Goal: Task Accomplishment & Management: Manage account settings

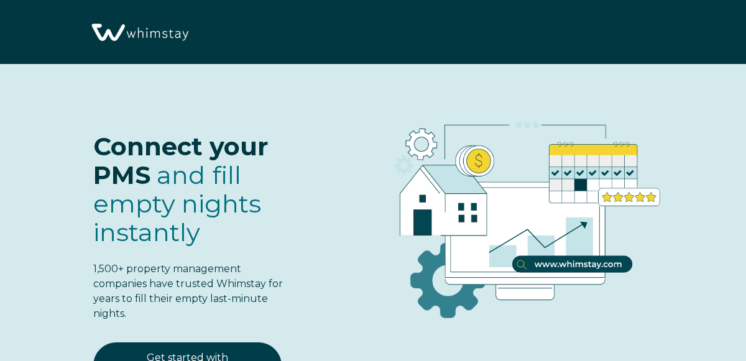
select select "US"
select select "Standard"
click at [206, 165] on div "Connect your PMS and fill empty nights instantly 1,500+ property management com…" at bounding box center [165, 216] width 257 height 254
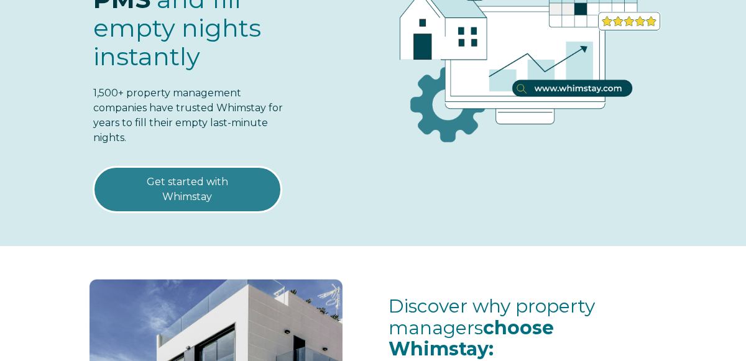
click at [205, 193] on link "Get started with Whimstay" at bounding box center [187, 190] width 188 height 46
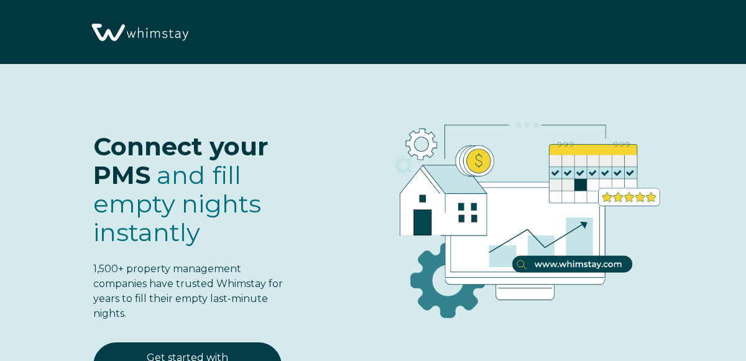
select select "US"
select select "Standard"
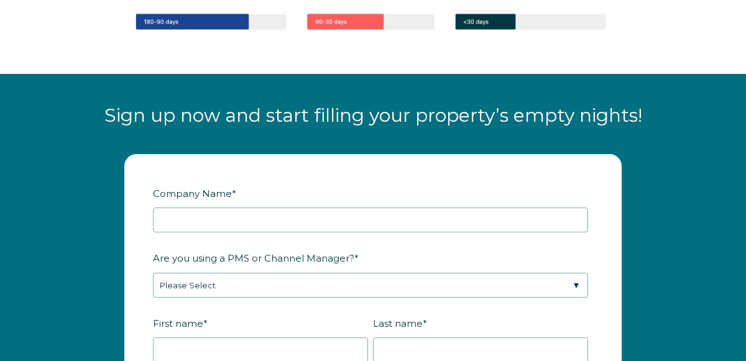
scroll to position [1378, 0]
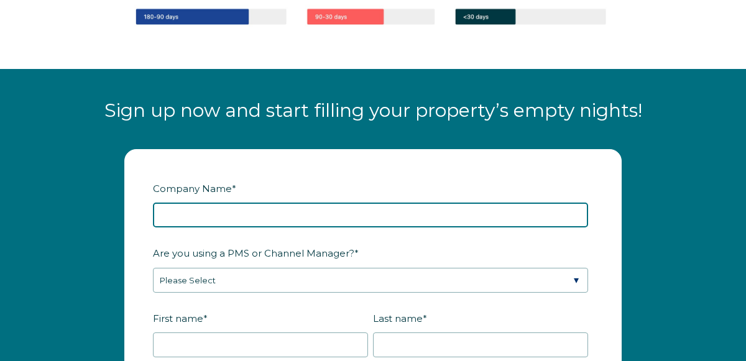
click at [313, 203] on input "Company Name *" at bounding box center [370, 215] width 435 height 25
type input "Blue Ridge"
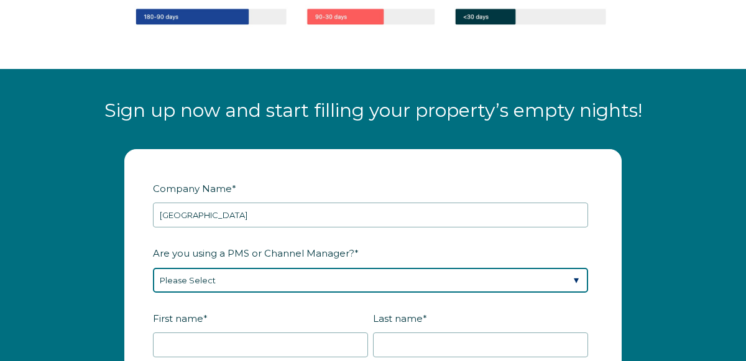
click at [336, 278] on select "Please Select Barefoot BookingPal Boost Brightside CiiRUS Escapia Guesty Hostaw…" at bounding box center [370, 280] width 435 height 25
select select "Not Listed"
click at [153, 268] on select "Please Select Barefoot BookingPal Boost Brightside CiiRUS Escapia Guesty Hostaw…" at bounding box center [370, 280] width 435 height 25
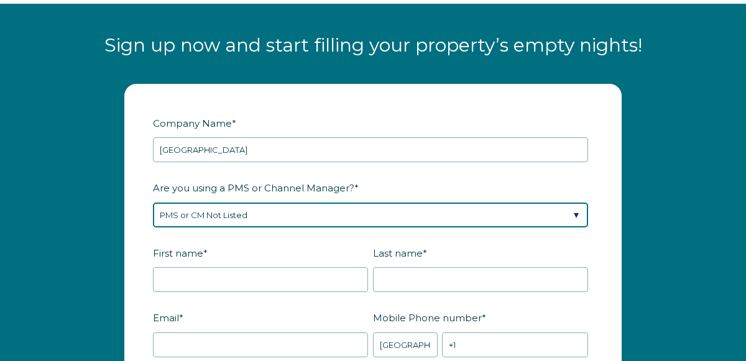
scroll to position [1445, 0]
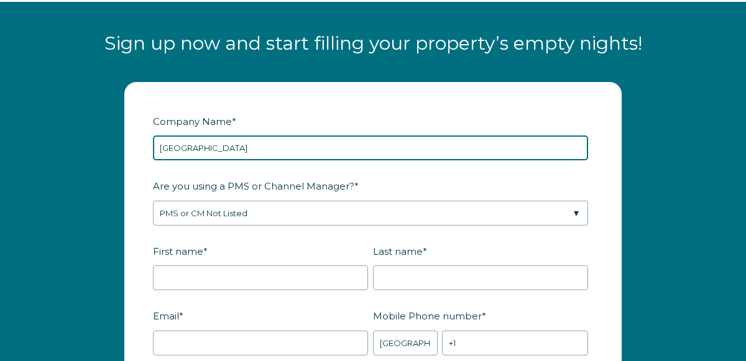
click at [341, 139] on input "Blue Ridge" at bounding box center [370, 147] width 435 height 25
type input "Blue Ridge Upstate Gateways"
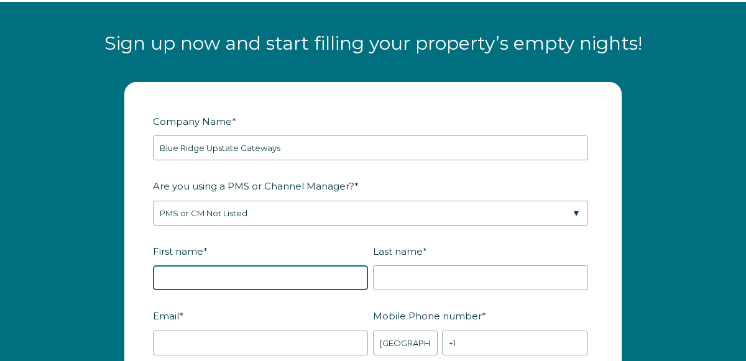
click at [308, 272] on input "First name *" at bounding box center [260, 277] width 215 height 25
type input "Stefania"
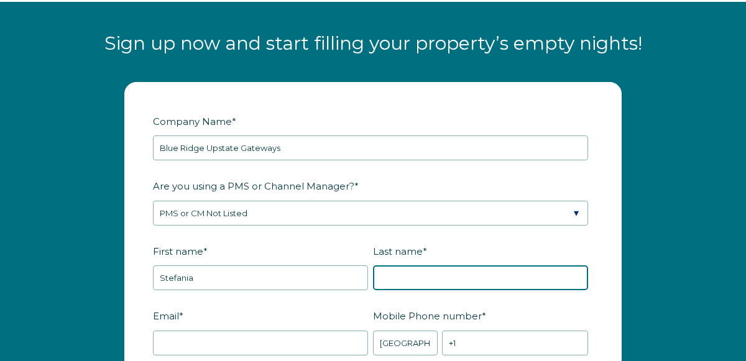
type input "Bondurant"
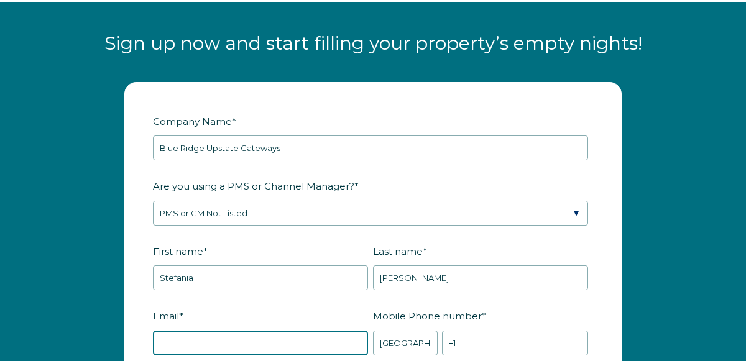
type input "stefaniabondurant@hotmail.com"
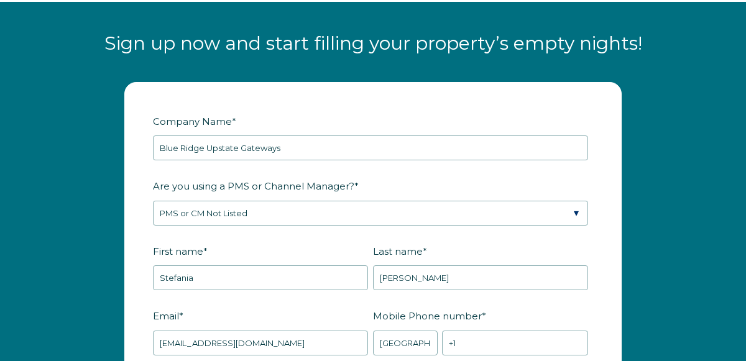
type input "Greenville"
type input "SC"
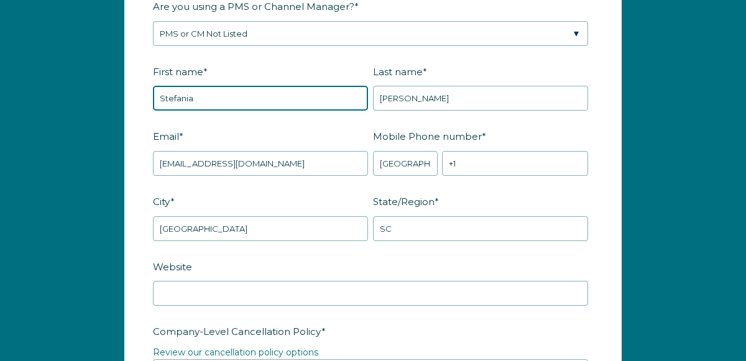
scroll to position [1626, 0]
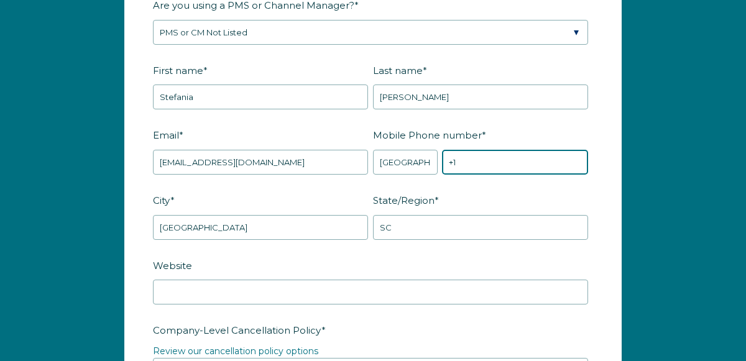
click at [496, 166] on input "+1" at bounding box center [515, 162] width 146 height 25
type input "+1 8644302208"
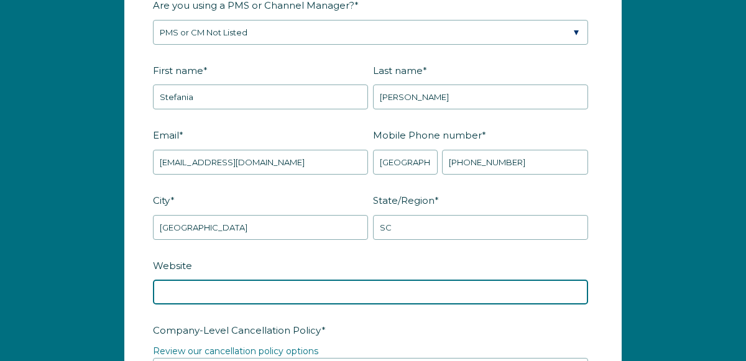
click at [419, 288] on input "Website" at bounding box center [370, 292] width 435 height 25
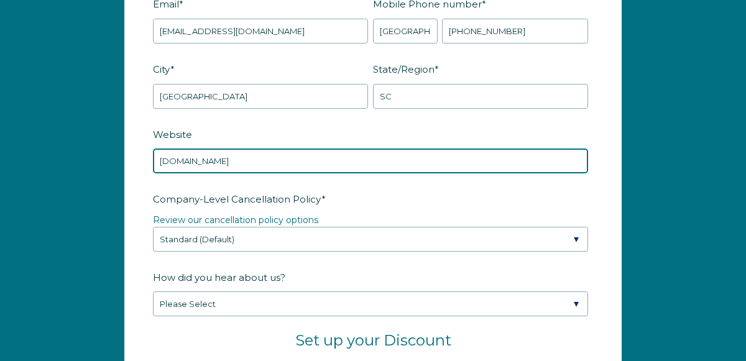
scroll to position [1758, 0]
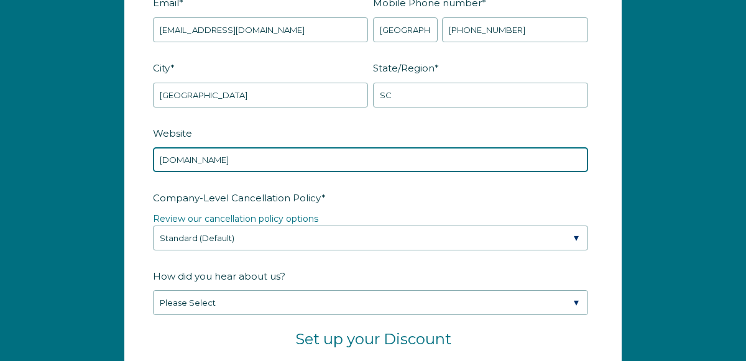
type input "www.blueridgeupstategateways.com"
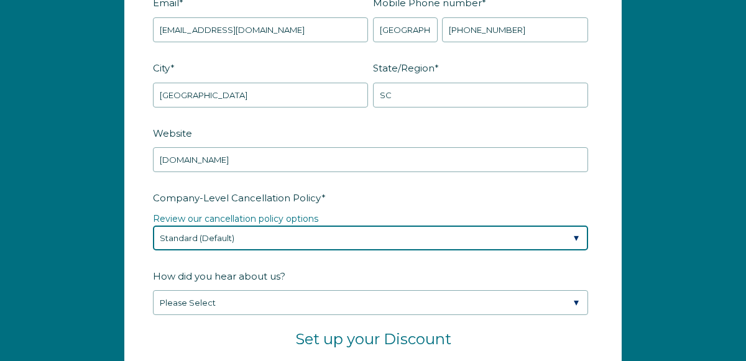
click at [430, 234] on select "Please Select Partial Standard (Default) Moderate Strict" at bounding box center [370, 238] width 435 height 25
select select "Strict"
click at [153, 226] on select "Please Select Partial Standard (Default) Moderate Strict" at bounding box center [370, 238] width 435 height 25
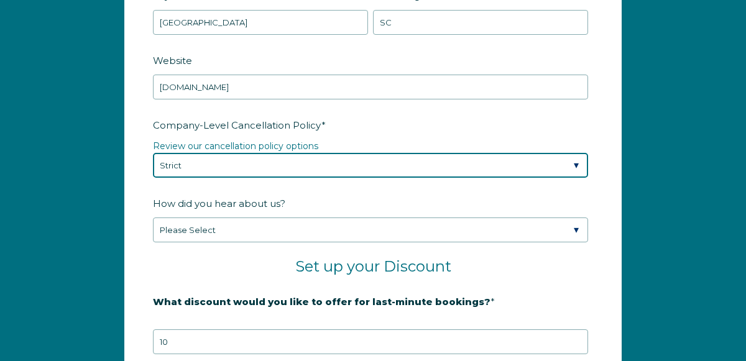
scroll to position [1834, 0]
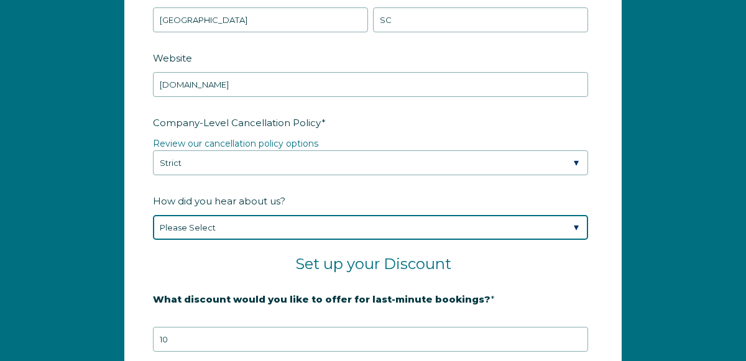
click at [423, 217] on select "Please Select Found Whimstay through a Google search Spoke to a Whimstay salesp…" at bounding box center [370, 227] width 435 height 25
select select "Marketing Email"
click at [153, 215] on select "Please Select Found Whimstay through a Google search Spoke to a Whimstay salesp…" at bounding box center [370, 227] width 435 height 25
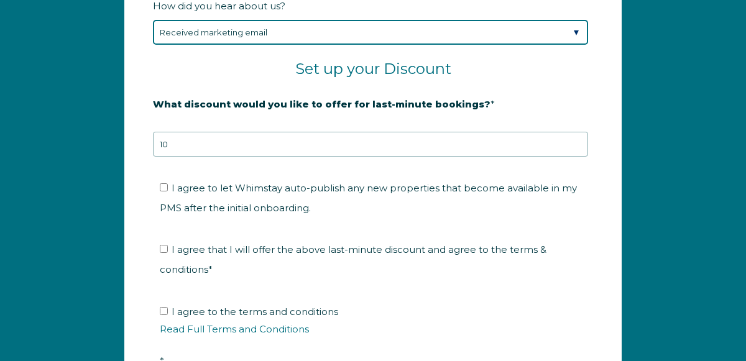
scroll to position [2029, 0]
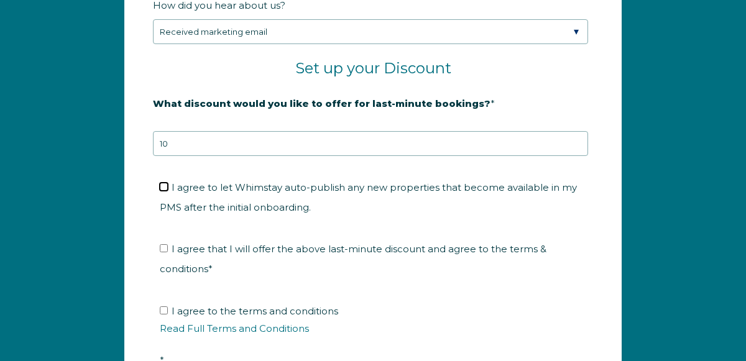
click at [164, 183] on input "I agree to let Whimstay auto-publish any new properties that become available i…" at bounding box center [164, 187] width 8 height 8
checkbox input "true"
click at [167, 244] on input "I agree that I will offer the above last-minute discount and agree to the terms…" at bounding box center [164, 248] width 8 height 8
checkbox input "true"
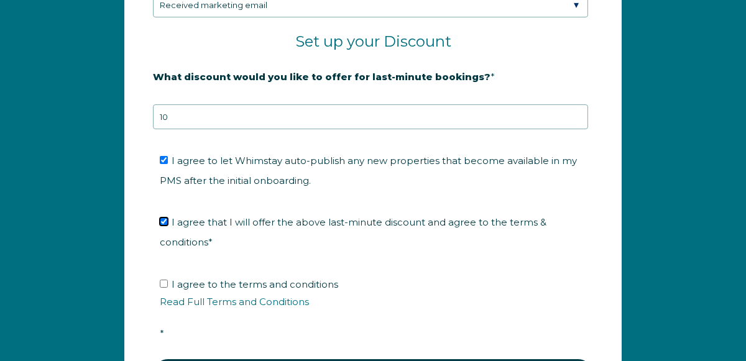
scroll to position [2057, 0]
click at [161, 279] on input "I agree to the terms and conditions Read Full Terms and Conditions *" at bounding box center [164, 283] width 8 height 8
checkbox input "true"
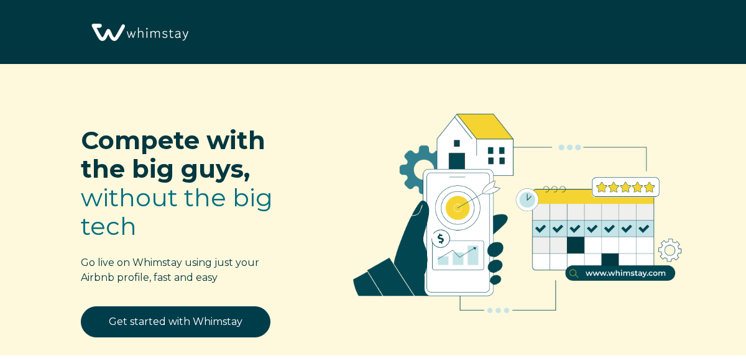
select select "US"
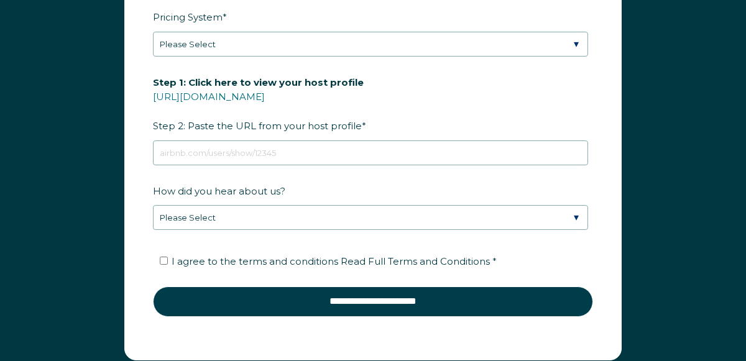
scroll to position [1702, 0]
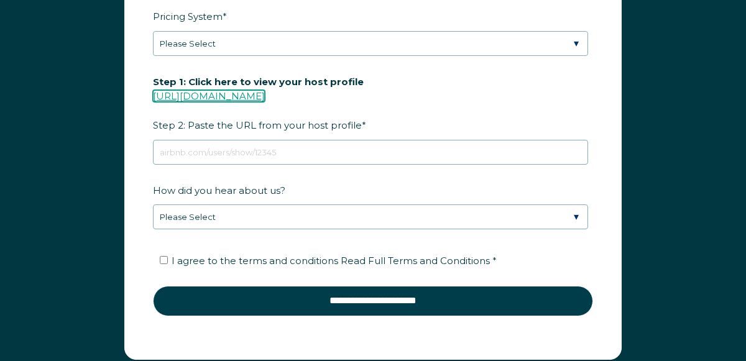
click at [265, 102] on link "https://www.airbnb.com/users/show/" at bounding box center [209, 96] width 112 height 12
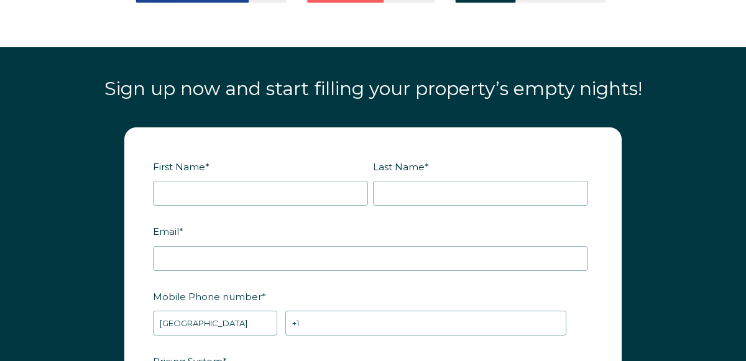
scroll to position [1355, 0]
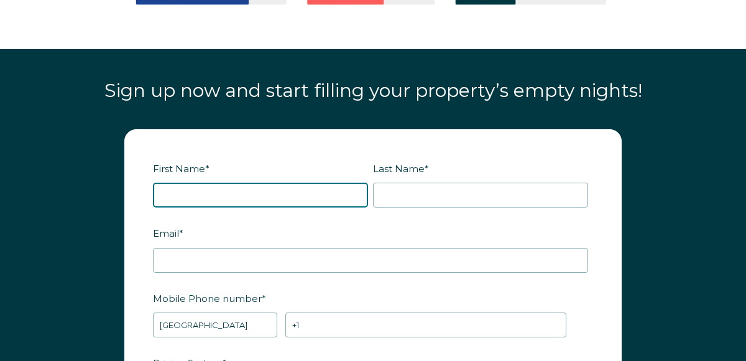
click at [235, 208] on input "First Name *" at bounding box center [260, 195] width 215 height 25
type input "Stefania"
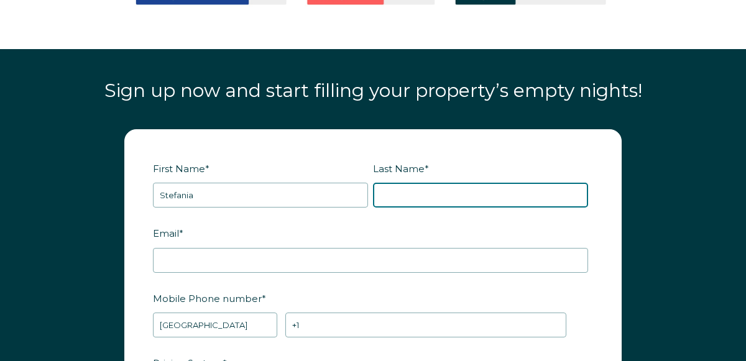
type input "Bondurant"
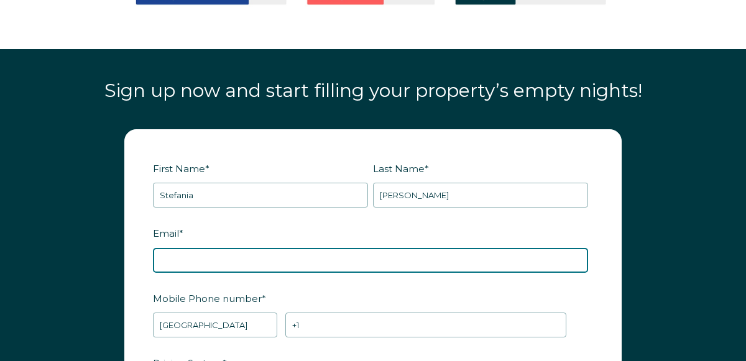
type input "stefaniabondurant@hotmail.com"
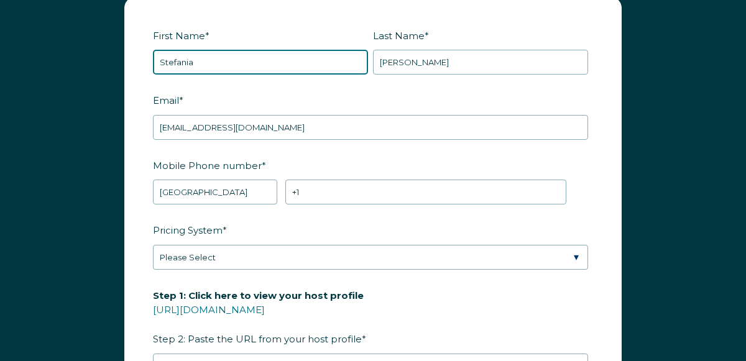
scroll to position [1489, 0]
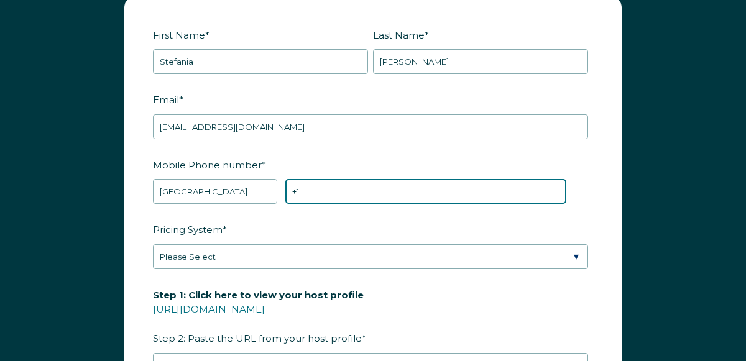
click at [336, 204] on input "+1" at bounding box center [425, 191] width 281 height 25
type input "+1 8644302208"
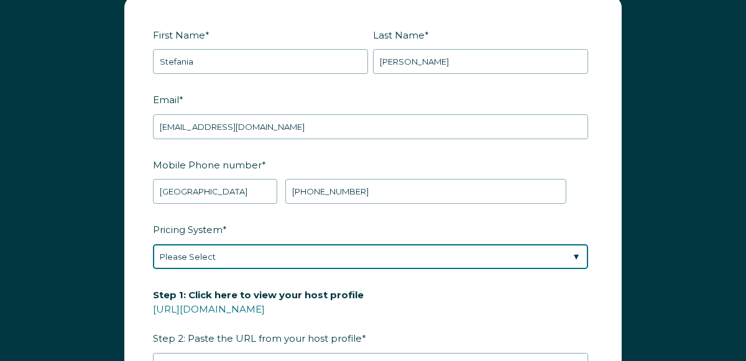
click at [338, 269] on select "Please Select Manual Airbnb Smart Pricing PriceLabs Wheelhouse Beyond Pricing 3…" at bounding box center [370, 256] width 435 height 25
select select "PriceLabs"
click at [153, 257] on select "Please Select Manual Airbnb Smart Pricing PriceLabs Wheelhouse Beyond Pricing 3…" at bounding box center [370, 256] width 435 height 25
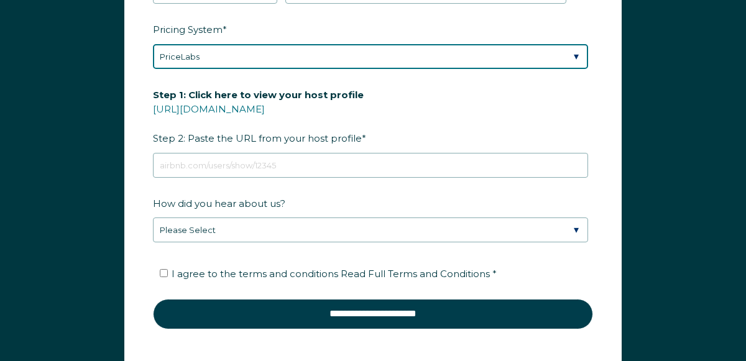
scroll to position [1689, 0]
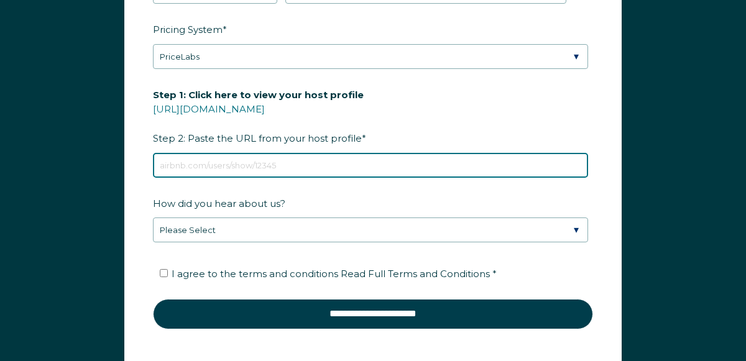
click at [332, 178] on input "Step 1: Click here to view your host profile https://www.airbnb.com/users/show/…" at bounding box center [370, 165] width 435 height 25
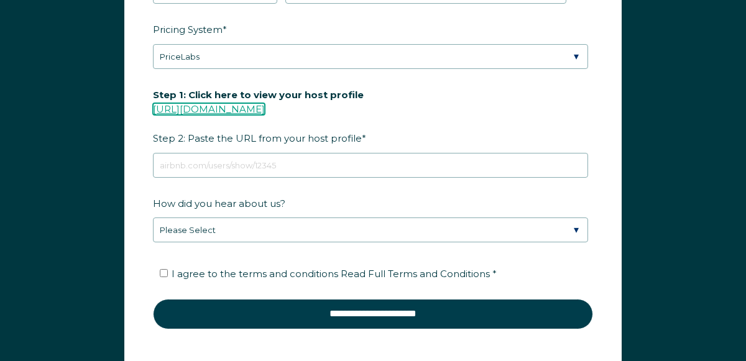
click at [265, 115] on link "https://www.airbnb.com/users/show/" at bounding box center [209, 109] width 112 height 12
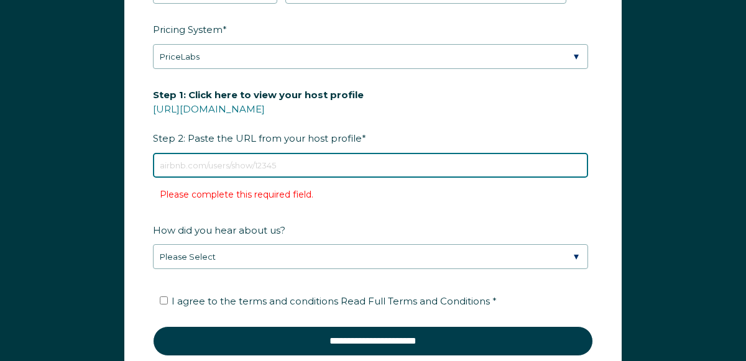
click at [291, 178] on input "Step 1: Click here to view your host profile https://www.airbnb.com/users/show/…" at bounding box center [370, 165] width 435 height 25
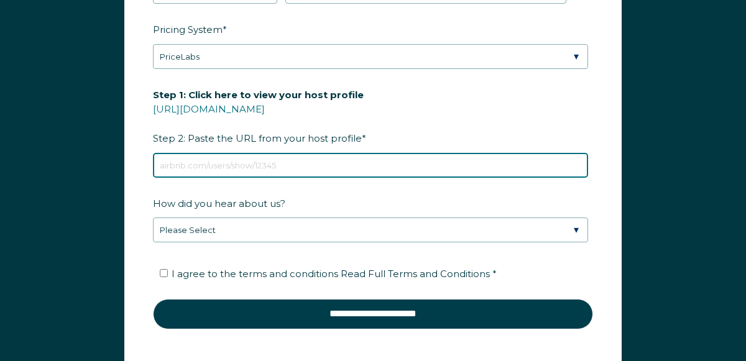
paste input "https://www.airbnb.com/users/show/226337142"
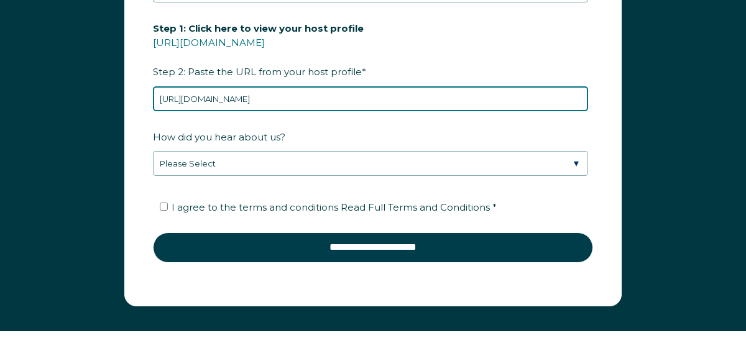
scroll to position [1755, 0]
type input "https://www.airbnb.com/users/show/226337142"
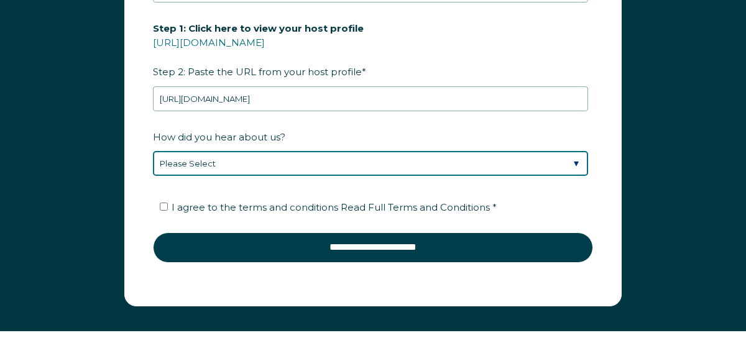
click at [291, 176] on select "Please Select Discovered Whimstay at an event or conference Found Whimstay thro…" at bounding box center [370, 163] width 435 height 25
select select "Marketing Email"
click at [153, 163] on select "Please Select Discovered Whimstay at an event or conference Found Whimstay thro…" at bounding box center [370, 163] width 435 height 25
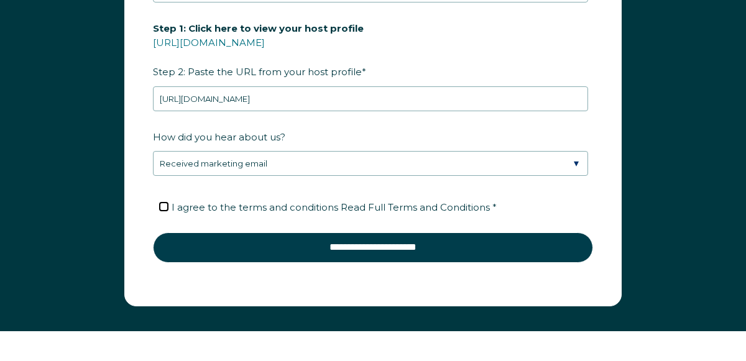
click at [162, 211] on input "I agree to the terms and conditions Read Full Terms and Conditions *" at bounding box center [164, 207] width 8 height 8
checkbox input "true"
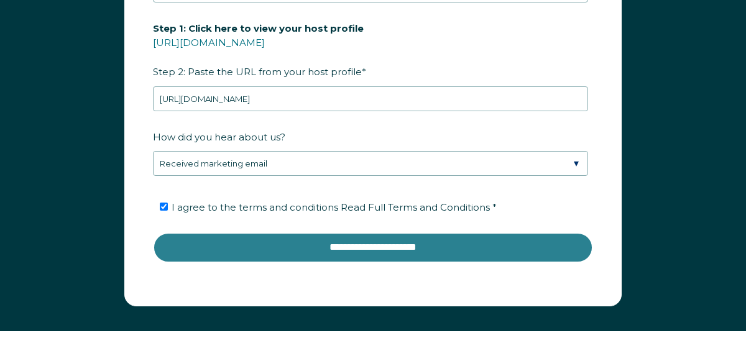
click at [335, 262] on input "**********" at bounding box center [373, 247] width 440 height 30
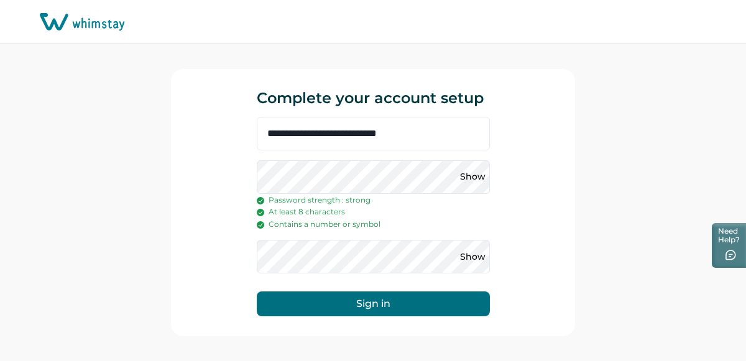
click at [370, 303] on button "Sign in" at bounding box center [373, 303] width 233 height 25
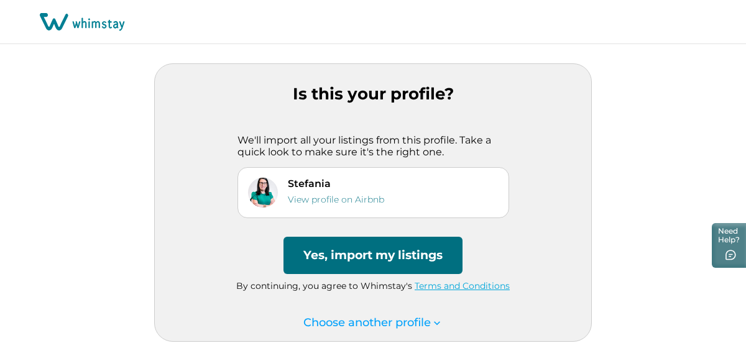
click at [396, 249] on button "Yes, import my listings" at bounding box center [372, 255] width 179 height 37
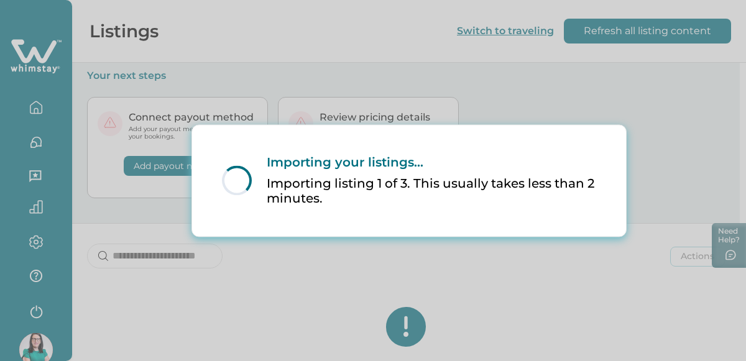
click at [448, 18] on div "Loading... Importing your listings... Importing listing 1 of 3. This usually ta…" at bounding box center [373, 180] width 746 height 361
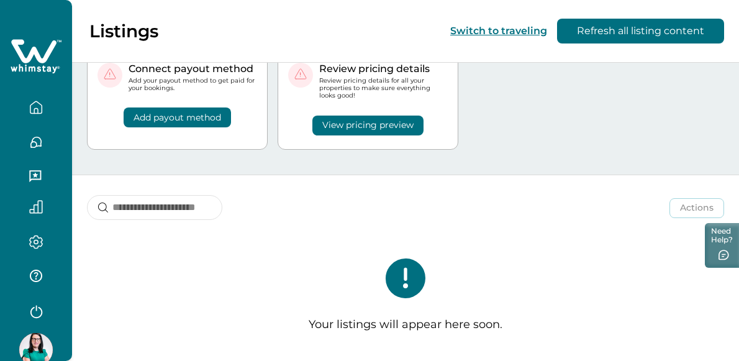
scroll to position [53, 0]
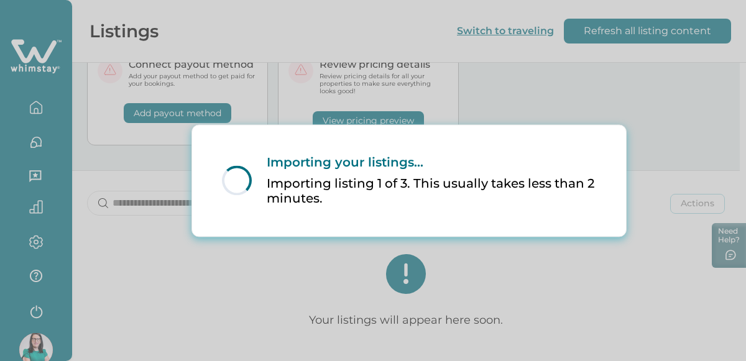
click at [193, 79] on div "Loading... Importing your listings... Importing listing 1 of 3. This usually ta…" at bounding box center [373, 180] width 746 height 361
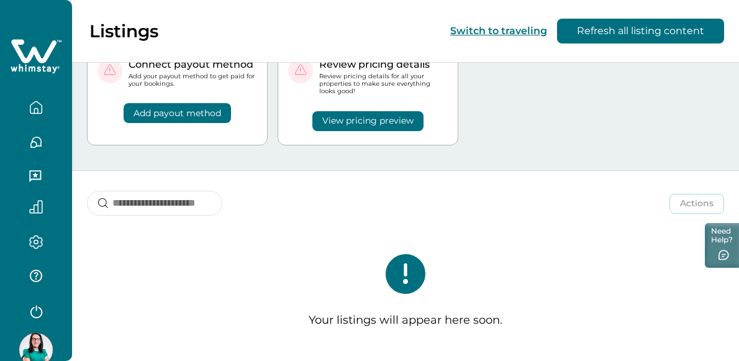
click at [31, 105] on icon "button" at bounding box center [36, 108] width 14 height 14
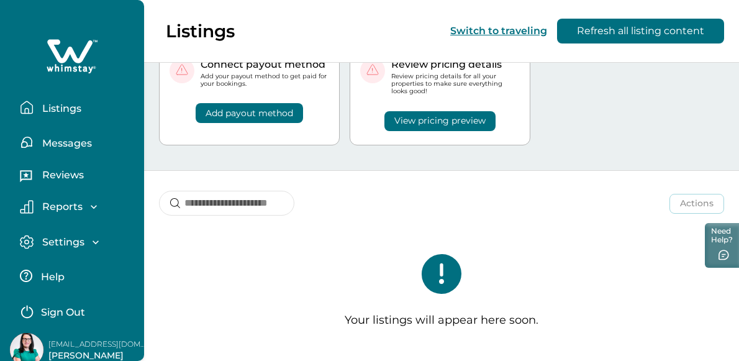
click at [55, 107] on p "Listings" at bounding box center [60, 109] width 43 height 12
click at [56, 145] on p "Messages" at bounding box center [65, 143] width 53 height 12
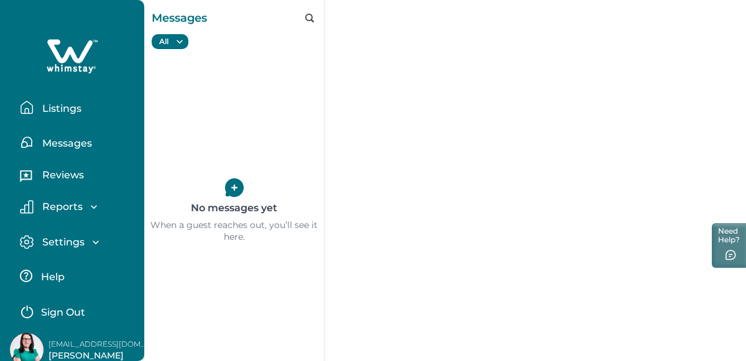
click at [66, 115] on button "Listings" at bounding box center [77, 107] width 114 height 25
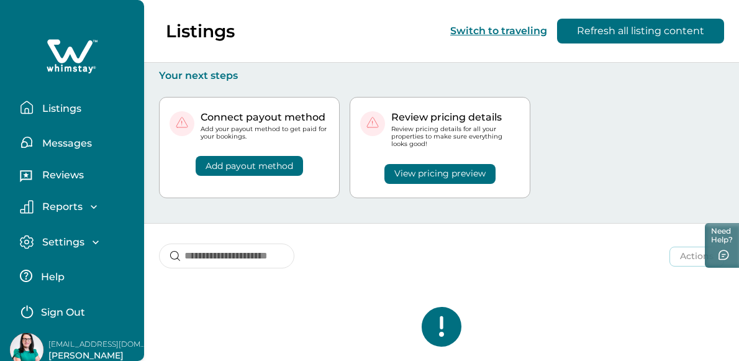
scroll to position [53, 0]
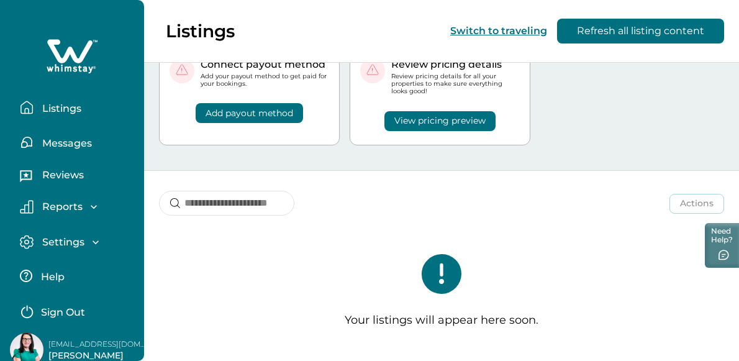
click at [441, 264] on icon at bounding box center [442, 274] width 40 height 40
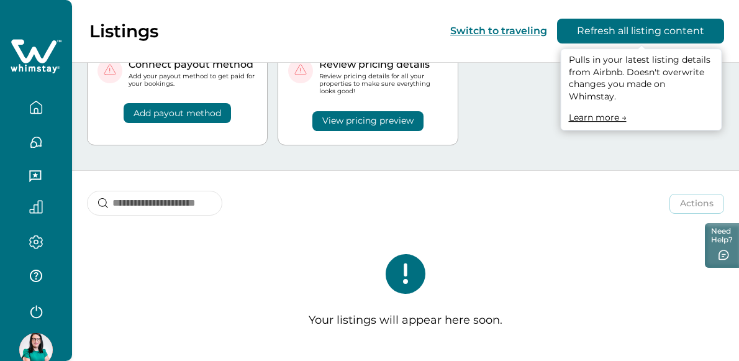
click at [588, 28] on button "Refresh all listing content" at bounding box center [640, 31] width 167 height 25
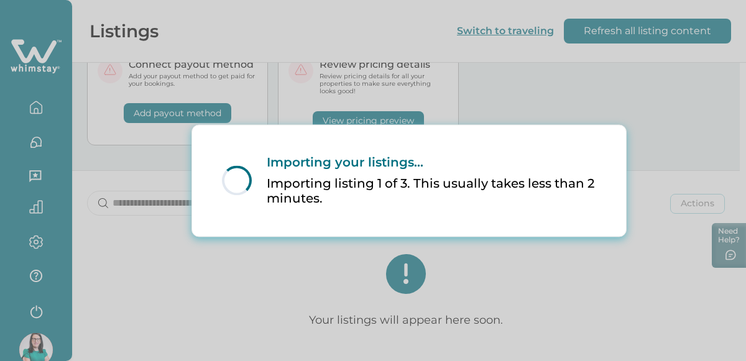
click at [25, 239] on div "Loading... Importing your listings... Importing listing 1 of 3. This usually ta…" at bounding box center [373, 180] width 746 height 361
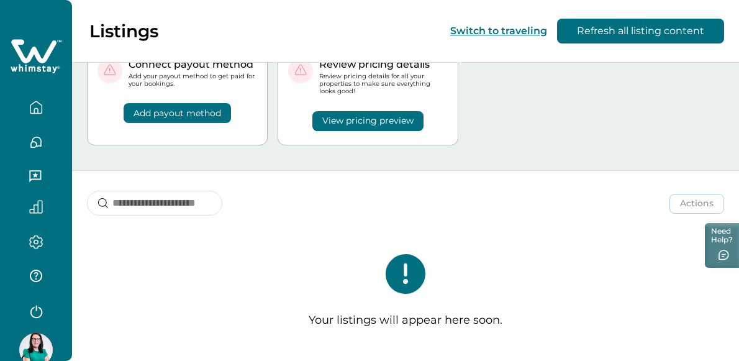
click at [29, 239] on icon "button" at bounding box center [36, 242] width 14 height 14
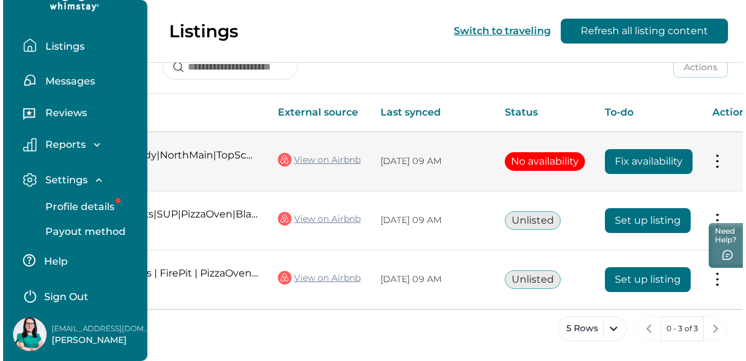
scroll to position [0, 191]
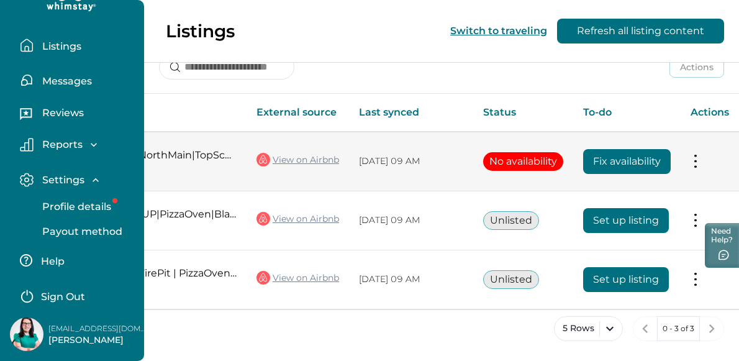
click at [614, 159] on button "Fix availability" at bounding box center [627, 161] width 88 height 25
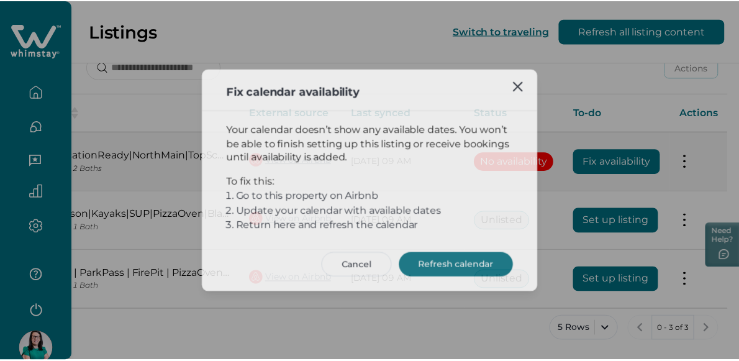
scroll to position [16, 0]
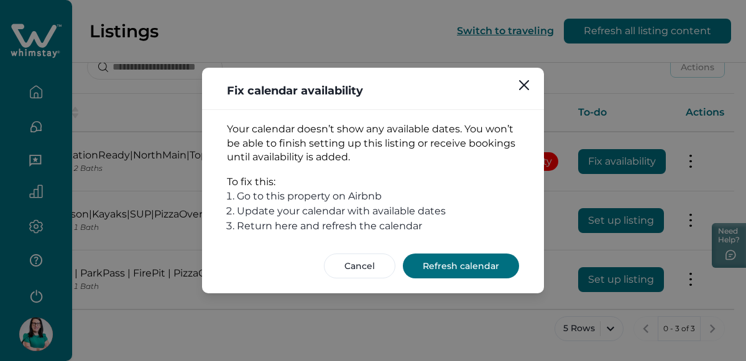
click at [485, 264] on button "Refresh calendar" at bounding box center [461, 266] width 116 height 25
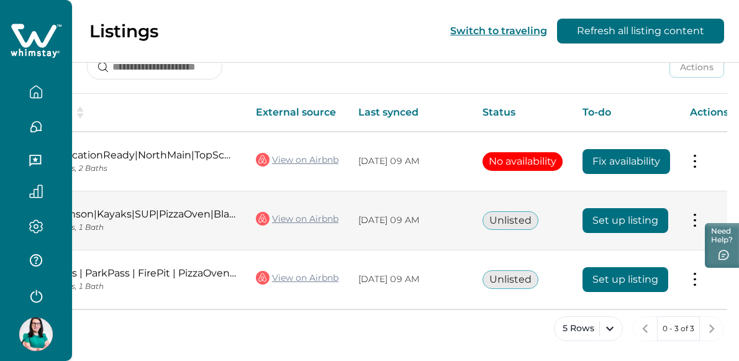
scroll to position [0, 125]
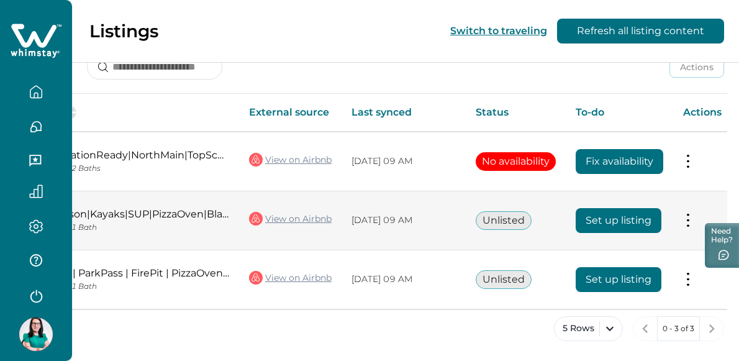
click at [601, 216] on button "Set up listing" at bounding box center [619, 220] width 86 height 25
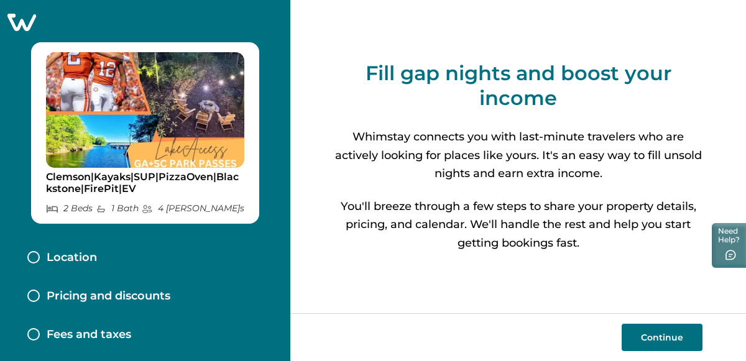
click at [680, 342] on button "Continue" at bounding box center [661, 337] width 81 height 27
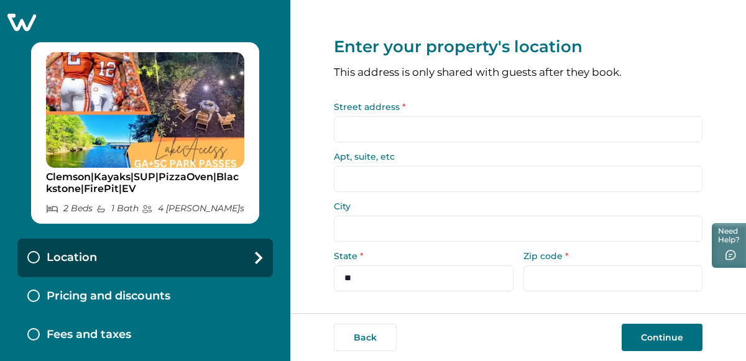
click at [455, 123] on input "Street address *" at bounding box center [518, 129] width 368 height 26
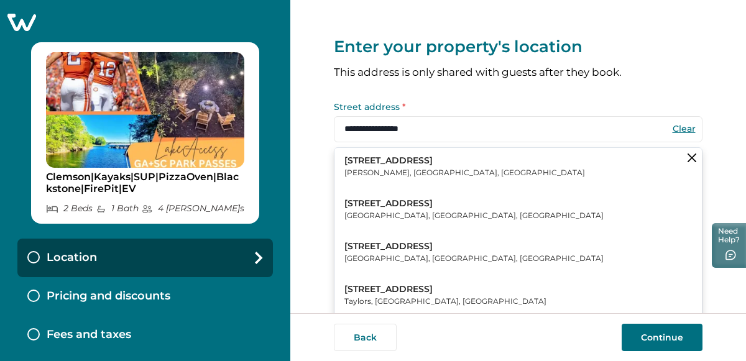
click at [453, 166] on button "207B Harbor Drive Anderson, SC, USA" at bounding box center [517, 167] width 367 height 38
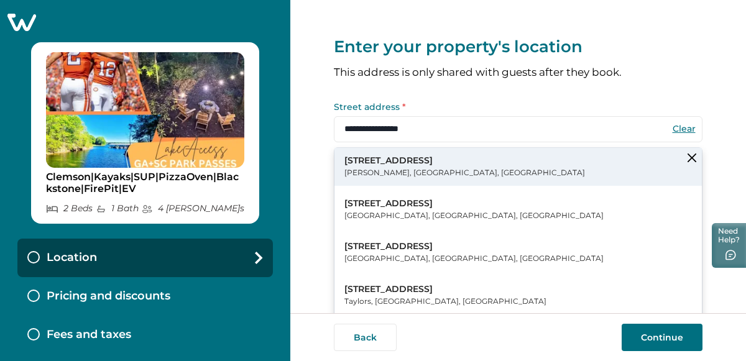
type input "**********"
type input "********"
select select "**"
type input "*****"
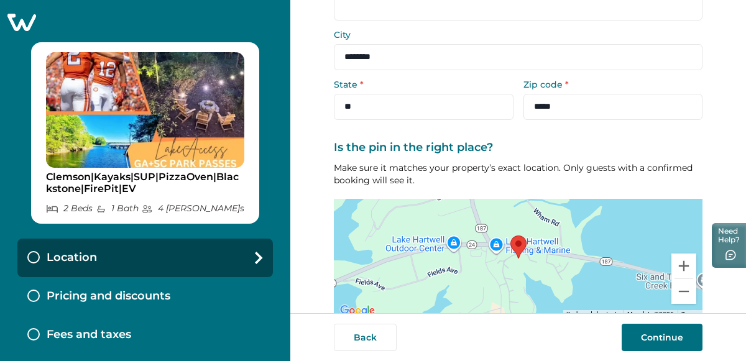
scroll to position [229, 0]
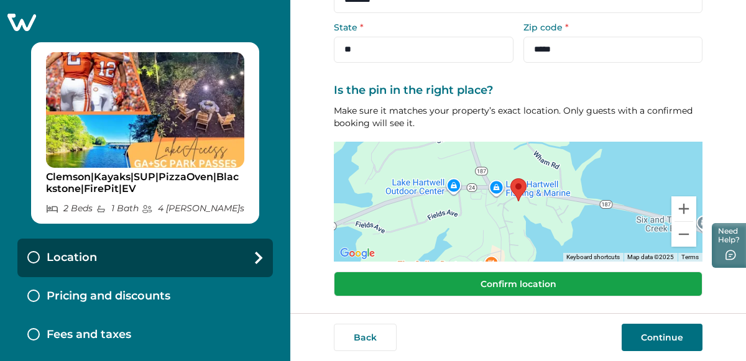
click at [496, 291] on button "Confirm location" at bounding box center [518, 284] width 368 height 25
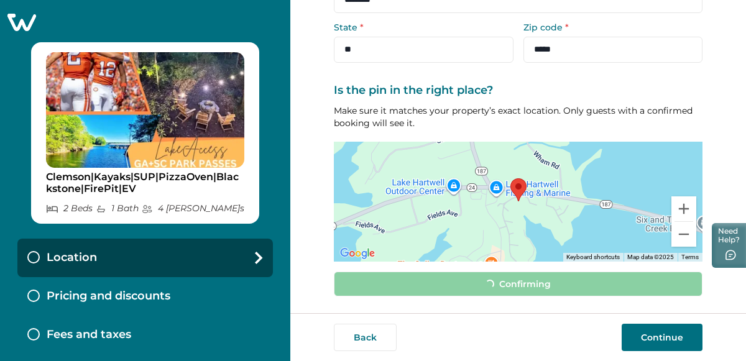
scroll to position [221, 0]
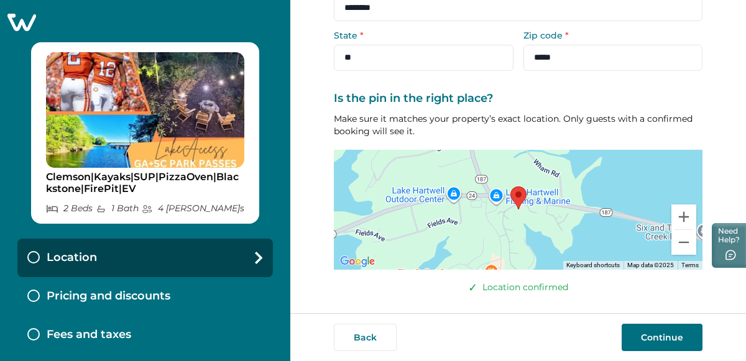
click at [682, 345] on button "Continue" at bounding box center [661, 337] width 81 height 27
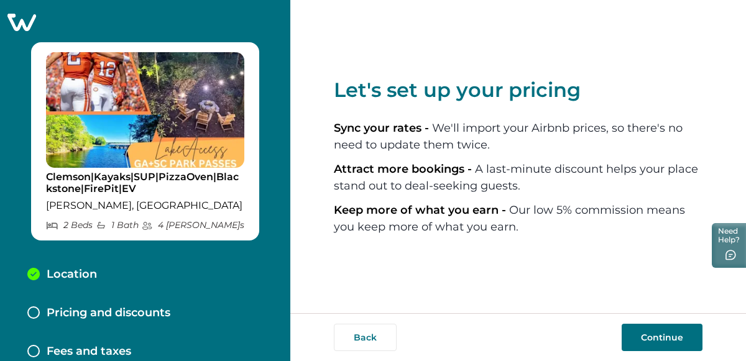
click at [642, 332] on button "Continue" at bounding box center [661, 337] width 81 height 27
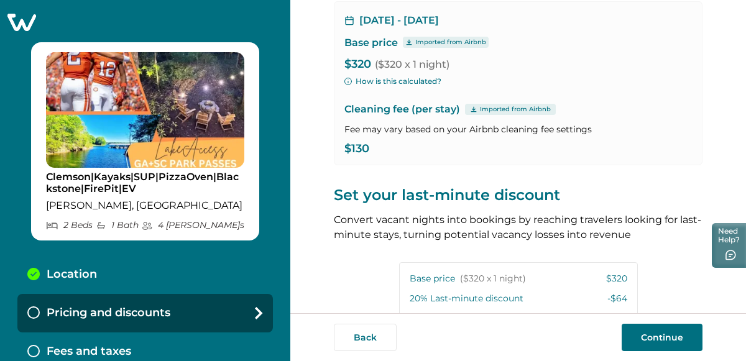
scroll to position [109, 0]
click at [367, 147] on p "$130" at bounding box center [517, 148] width 347 height 12
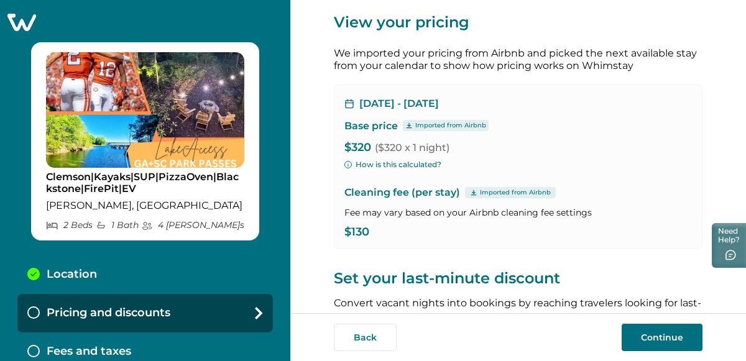
scroll to position [16, 0]
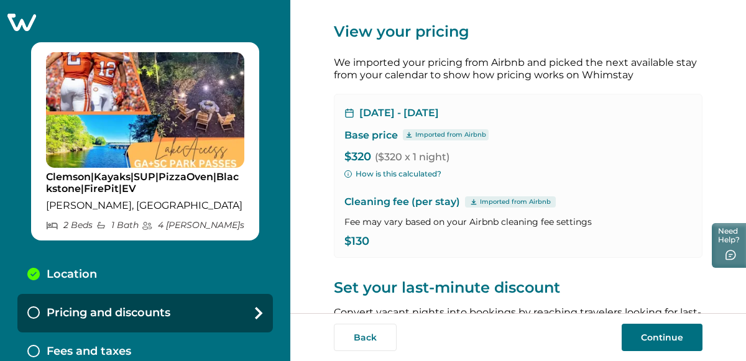
click at [368, 158] on p "$320 ($320 x 1 night)" at bounding box center [517, 157] width 347 height 12
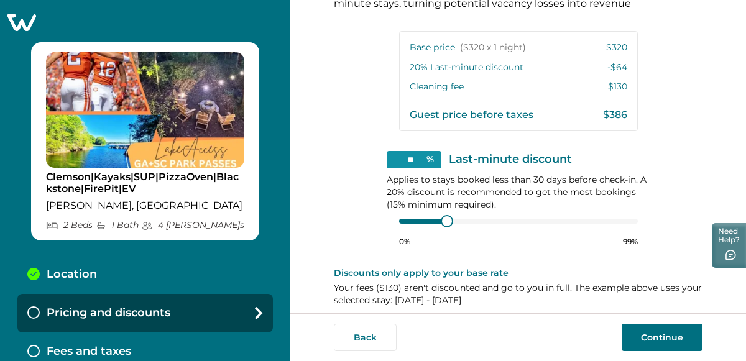
scroll to position [349, 0]
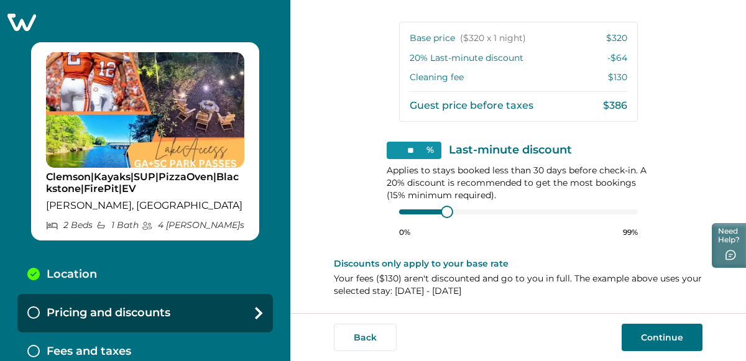
click at [672, 347] on button "Continue" at bounding box center [661, 337] width 81 height 27
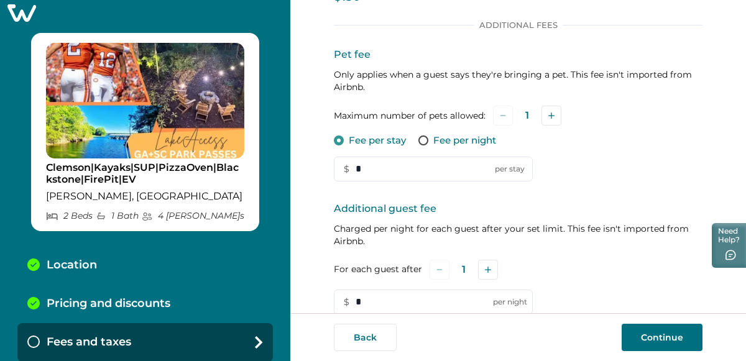
scroll to position [135, 0]
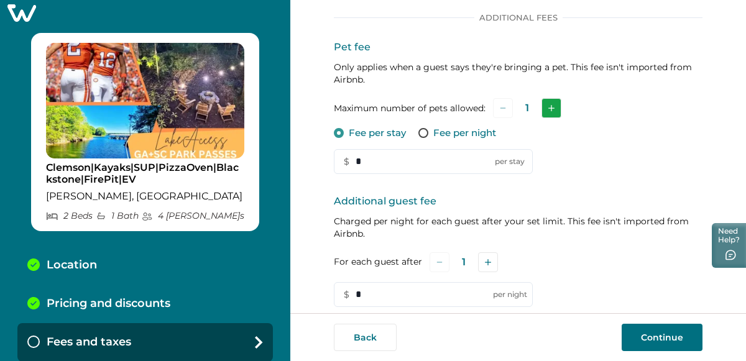
click at [555, 108] on button "Add" at bounding box center [551, 108] width 20 height 20
click at [442, 167] on input "*" at bounding box center [433, 161] width 199 height 25
click at [508, 107] on button "Subtract" at bounding box center [503, 108] width 20 height 20
click at [450, 152] on input "*" at bounding box center [433, 161] width 199 height 25
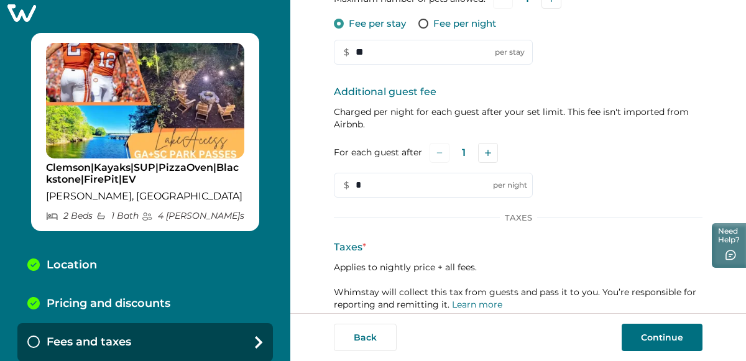
scroll to position [247, 0]
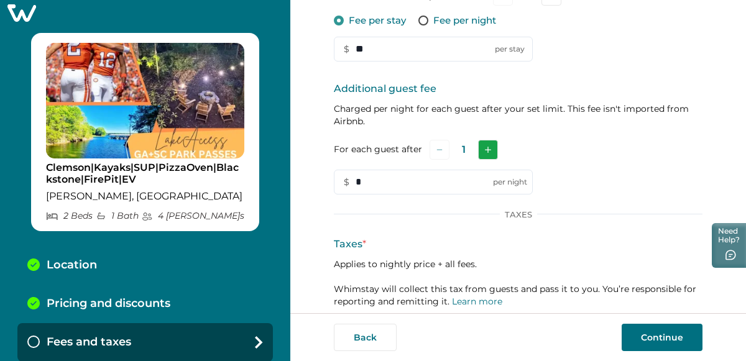
type input "**"
click at [479, 144] on button "Add" at bounding box center [488, 150] width 20 height 20
click at [480, 144] on button "Add" at bounding box center [490, 150] width 20 height 20
click at [411, 180] on input "*" at bounding box center [433, 182] width 199 height 25
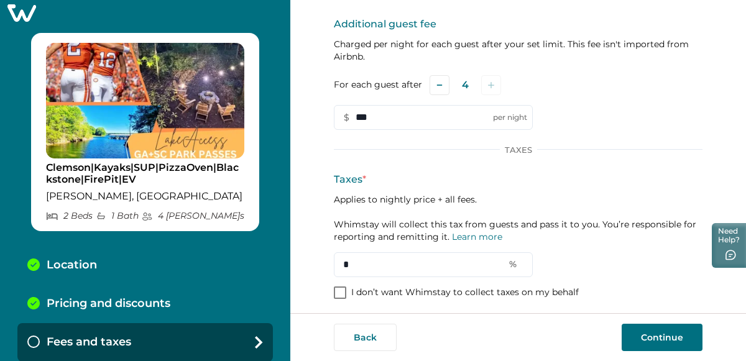
scroll to position [317, 0]
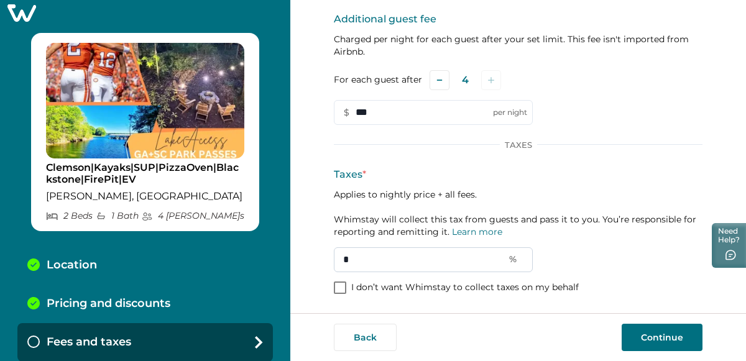
type input "***"
click at [440, 263] on input "*" at bounding box center [433, 259] width 199 height 25
type input "**"
click at [676, 344] on button "Continue" at bounding box center [661, 337] width 81 height 27
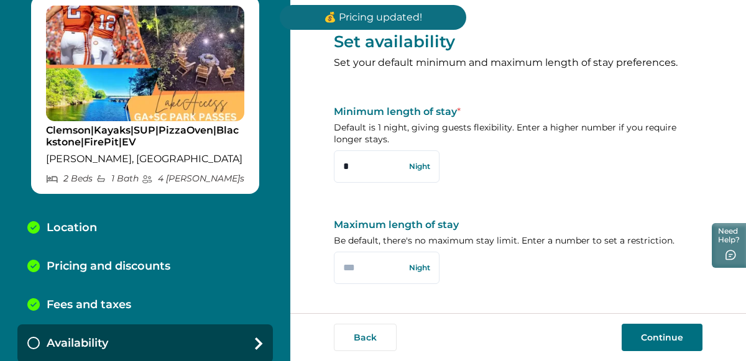
scroll to position [48, 0]
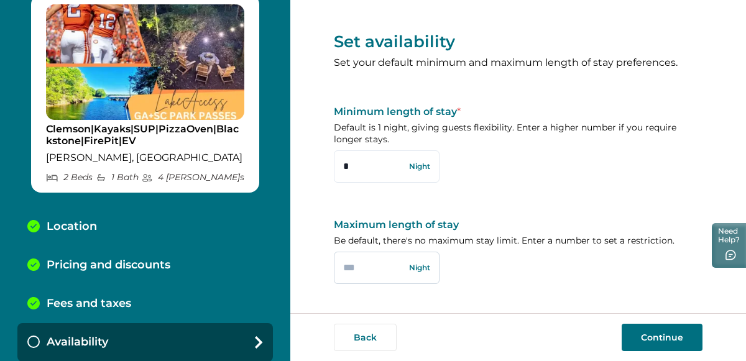
click at [381, 271] on input "text" at bounding box center [387, 268] width 106 height 32
type input "*"
click at [688, 340] on button "Continue" at bounding box center [661, 337] width 81 height 27
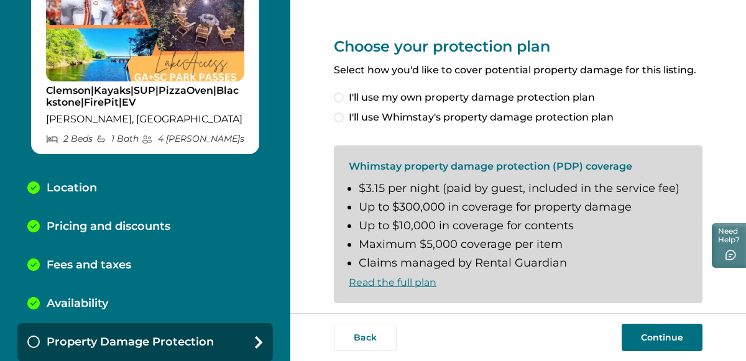
scroll to position [21, 0]
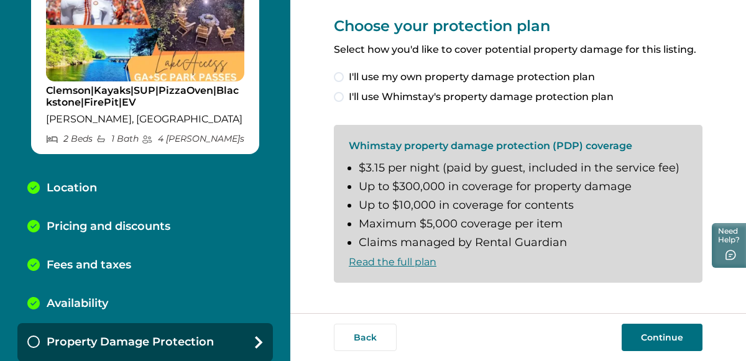
click at [342, 75] on span at bounding box center [339, 77] width 10 height 10
click at [678, 339] on button "Continue" at bounding box center [661, 337] width 81 height 27
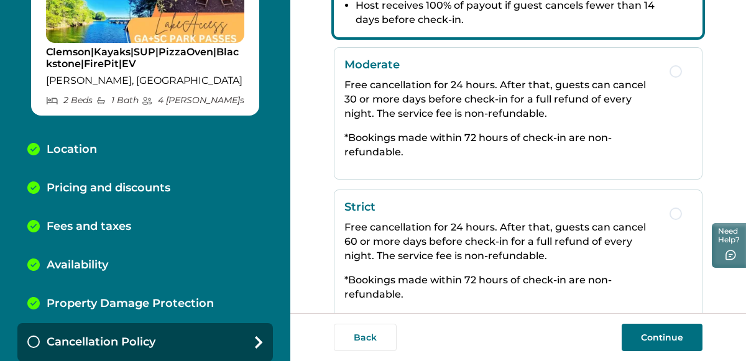
scroll to position [373, 0]
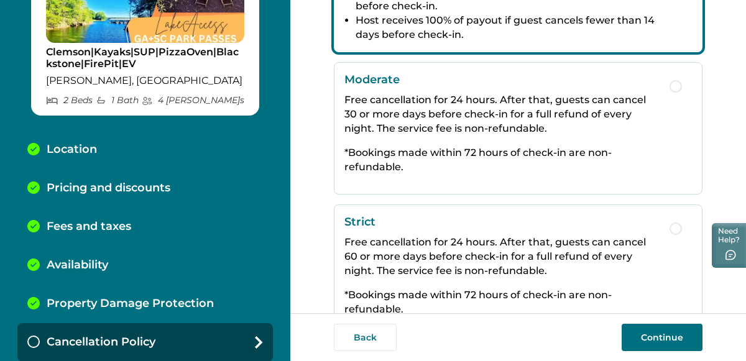
click at [673, 85] on span "button" at bounding box center [675, 86] width 12 height 12
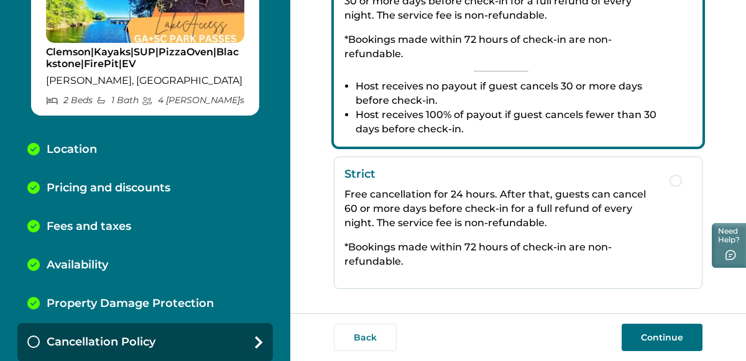
scroll to position [421, 0]
click at [675, 340] on button "Continue" at bounding box center [661, 337] width 81 height 27
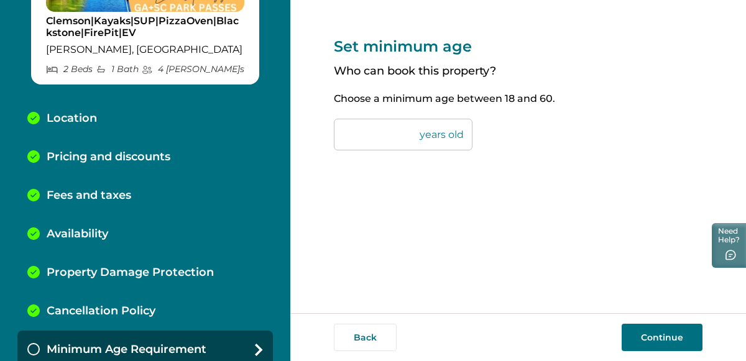
click at [355, 132] on input "**" at bounding box center [403, 135] width 139 height 32
type input "*"
type input "**"
click at [683, 334] on button "Continue" at bounding box center [661, 337] width 81 height 27
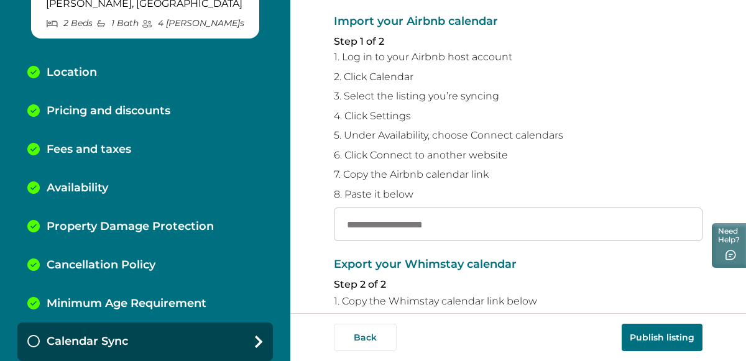
scroll to position [107, 0]
click at [467, 219] on input "text" at bounding box center [518, 225] width 368 height 34
paste input "**********"
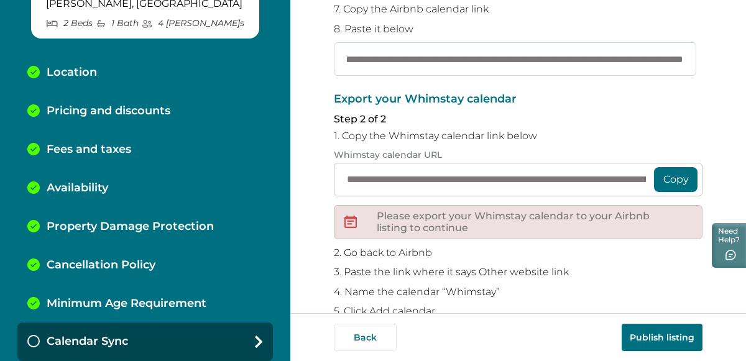
scroll to position [276, 0]
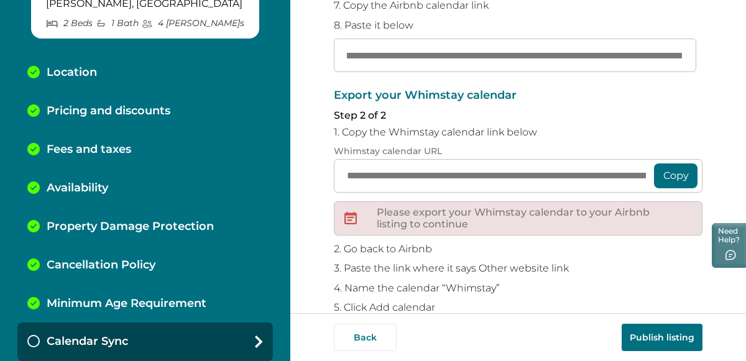
type input "**********"
click at [659, 173] on button "Copy" at bounding box center [675, 175] width 43 height 25
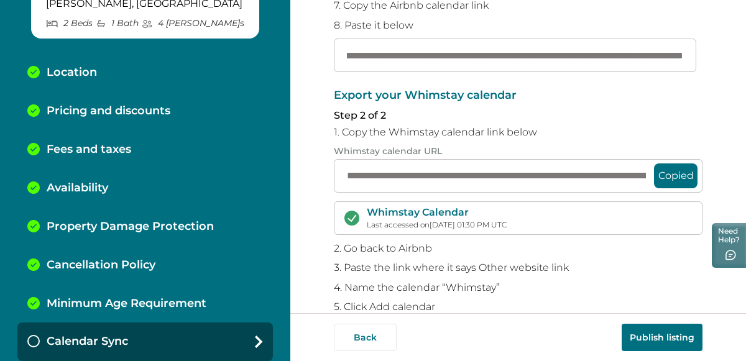
scroll to position [0, 0]
click at [669, 342] on button "Publish listing" at bounding box center [661, 337] width 81 height 27
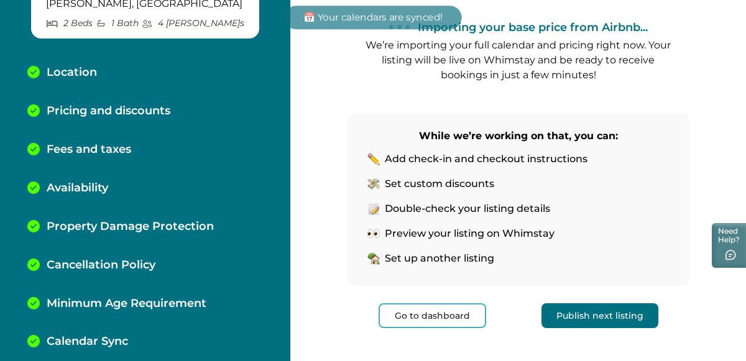
scroll to position [174, 0]
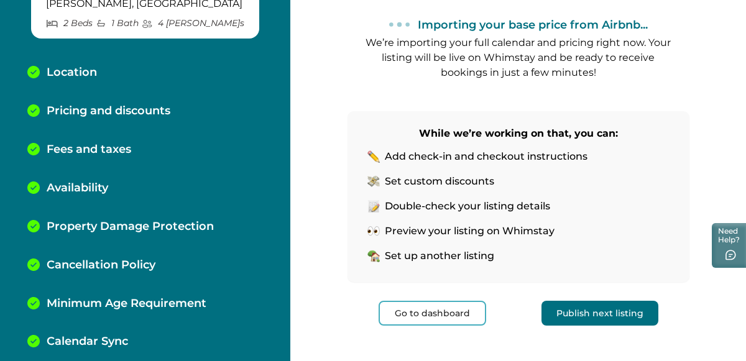
click at [607, 319] on button "Publish next listing" at bounding box center [599, 313] width 117 height 25
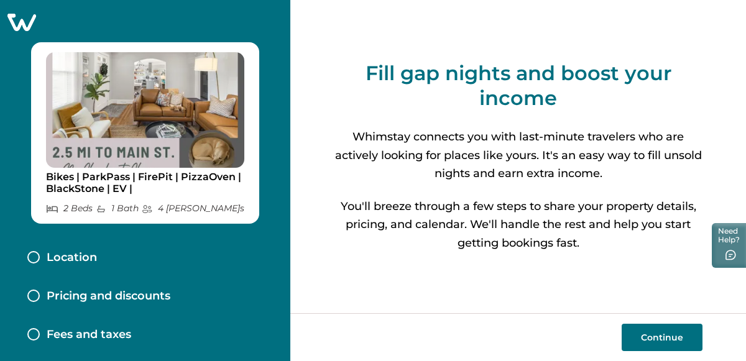
click at [670, 338] on button "Continue" at bounding box center [661, 337] width 81 height 27
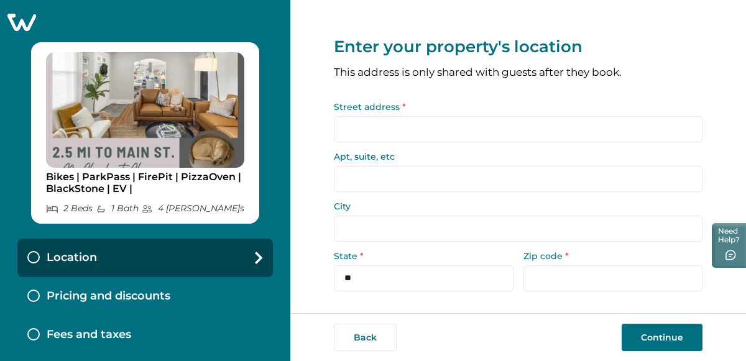
click at [438, 126] on input "Street address *" at bounding box center [518, 129] width 368 height 26
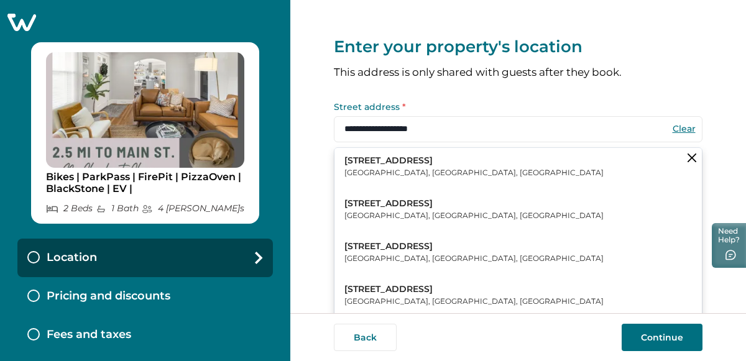
click at [436, 165] on p "[STREET_ADDRESS]" at bounding box center [473, 161] width 259 height 12
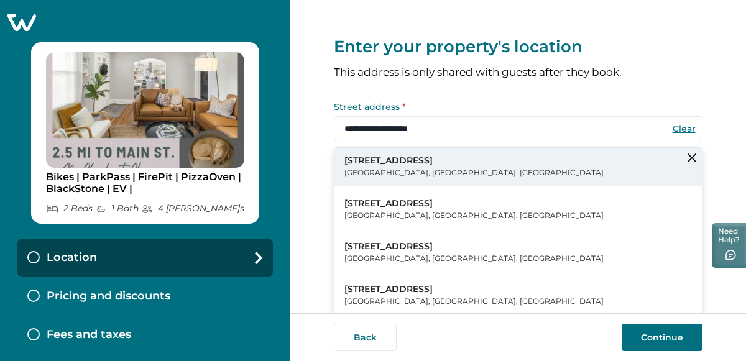
type input "**********"
select select "**"
type input "*****"
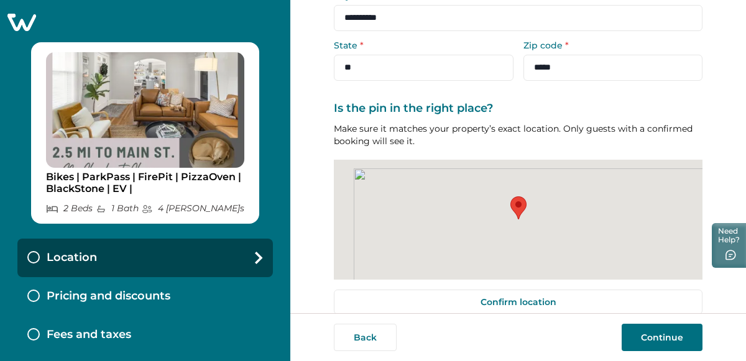
scroll to position [217, 0]
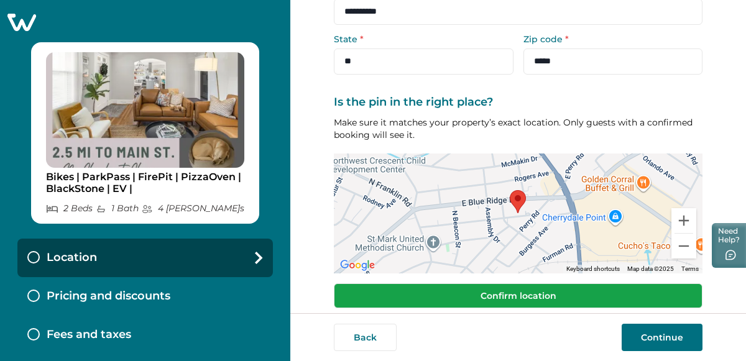
click at [556, 295] on button "Confirm location" at bounding box center [518, 295] width 368 height 25
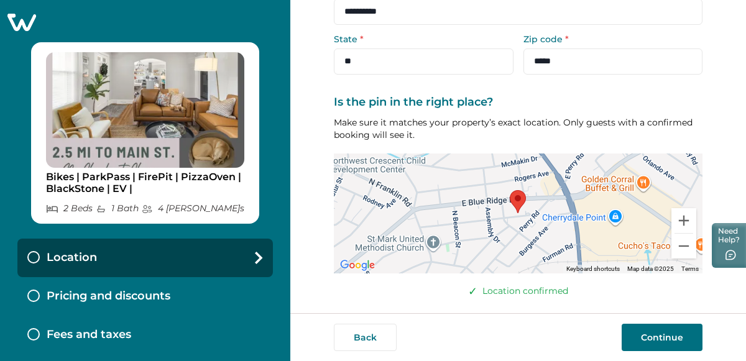
click at [663, 334] on button "Continue" at bounding box center [661, 337] width 81 height 27
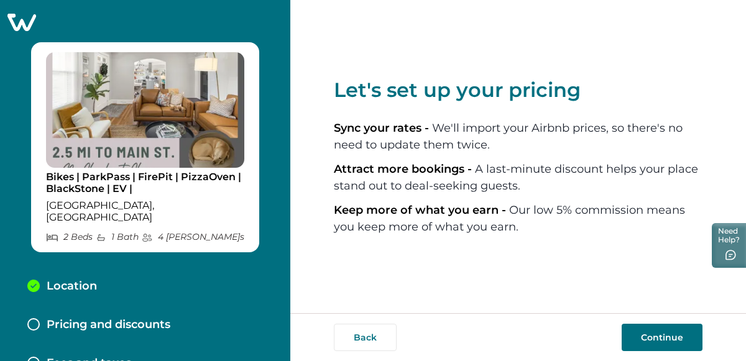
click at [675, 342] on button "Continue" at bounding box center [661, 337] width 81 height 27
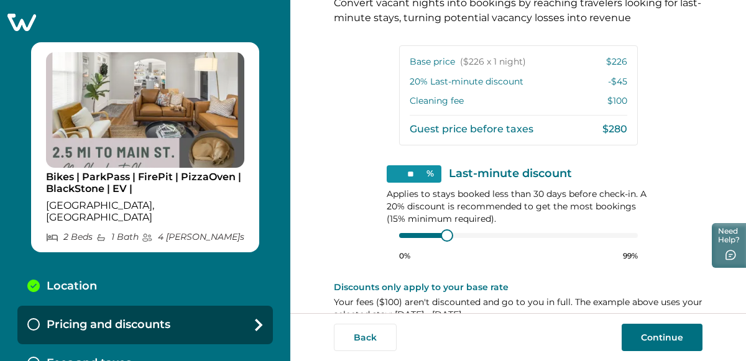
scroll to position [349, 0]
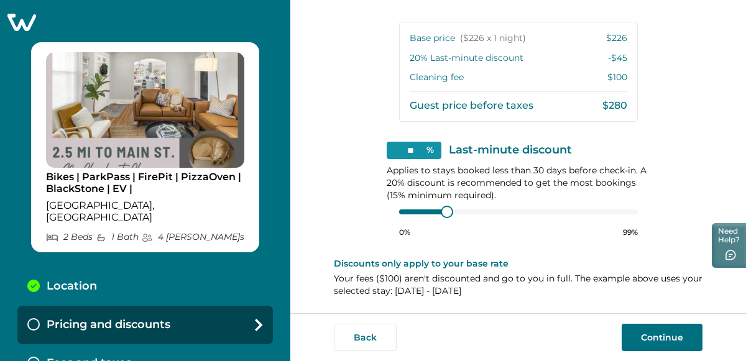
click at [667, 339] on button "Continue" at bounding box center [661, 337] width 81 height 27
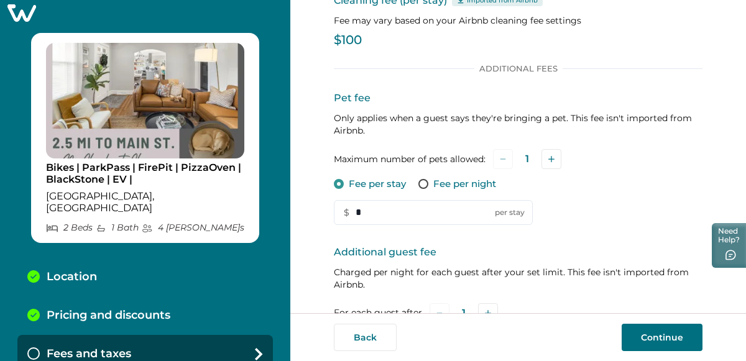
scroll to position [96, 0]
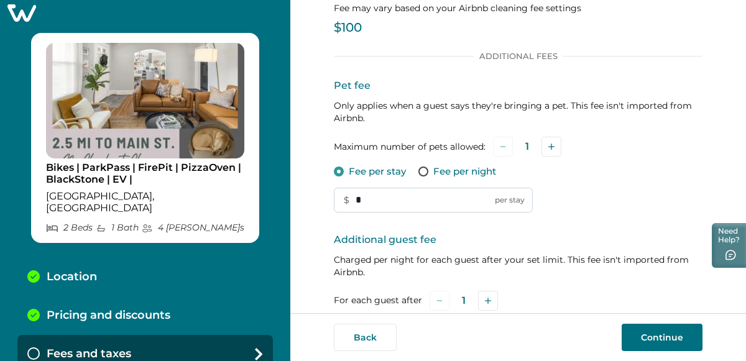
click at [454, 200] on input "*" at bounding box center [433, 200] width 199 height 25
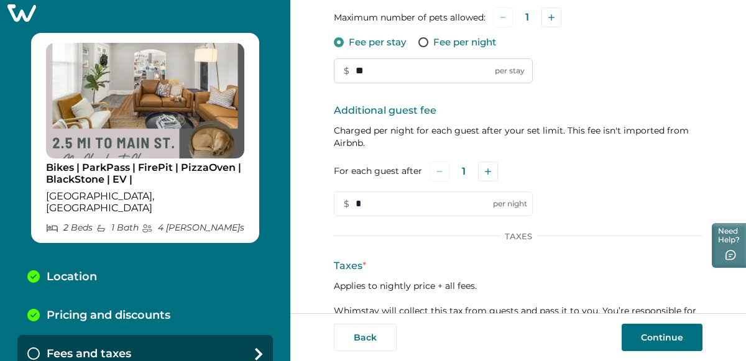
scroll to position [230, 0]
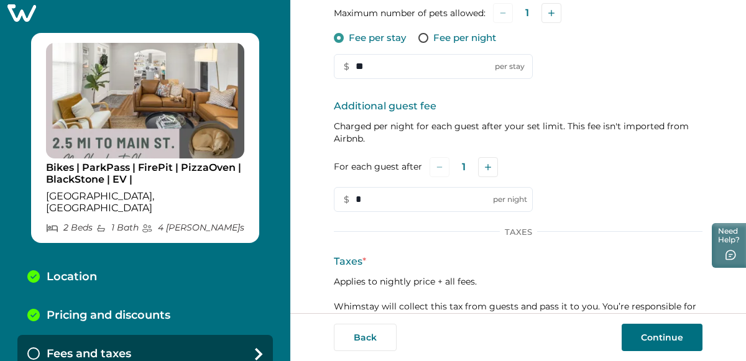
type input "**"
click at [551, 136] on p "Charged per night for each guest after your set limit. This fee isn't imported …" at bounding box center [518, 132] width 368 height 25
click at [488, 163] on button "Add" at bounding box center [488, 167] width 20 height 20
click at [488, 163] on button "Add" at bounding box center [490, 167] width 20 height 20
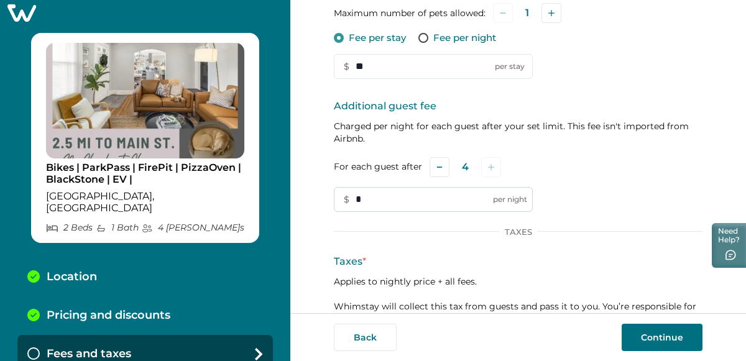
click at [444, 206] on input "*" at bounding box center [433, 199] width 199 height 25
type input "***"
click at [578, 256] on p "Taxes *" at bounding box center [518, 261] width 368 height 15
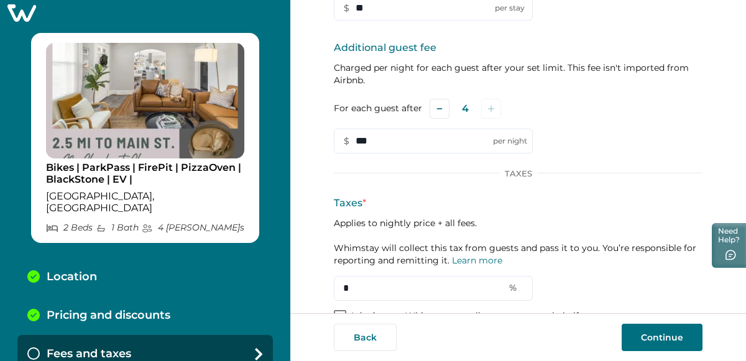
scroll to position [317, 0]
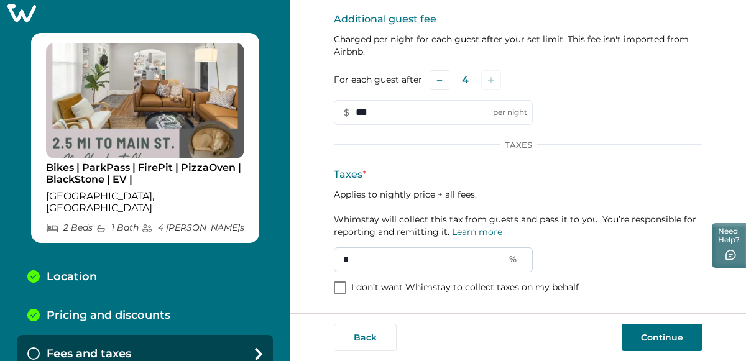
click at [375, 259] on input "*" at bounding box center [433, 259] width 199 height 25
type input "**"
click at [639, 332] on button "Continue" at bounding box center [661, 337] width 81 height 27
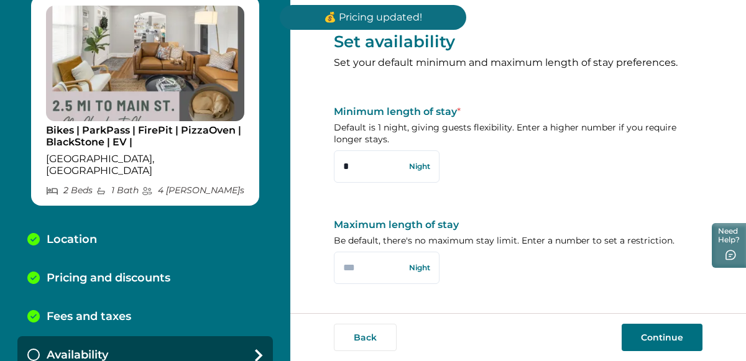
scroll to position [48, 0]
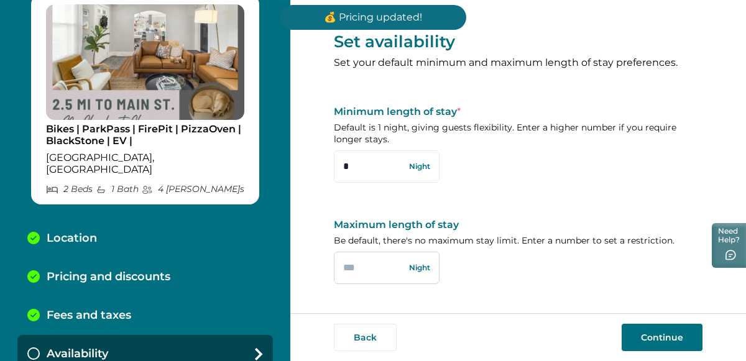
click at [375, 263] on input "text" at bounding box center [387, 268] width 106 height 32
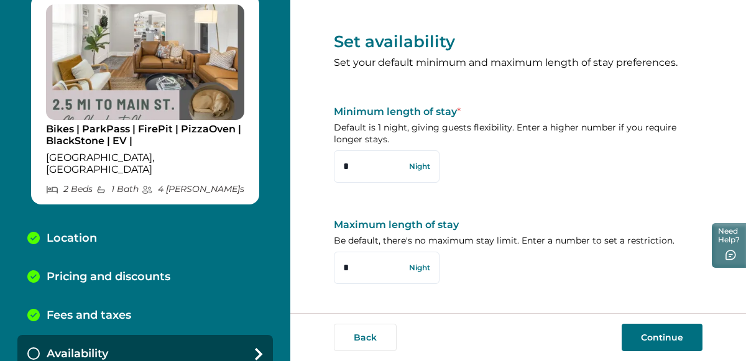
type input "*"
click at [654, 342] on button "Continue" at bounding box center [661, 337] width 81 height 27
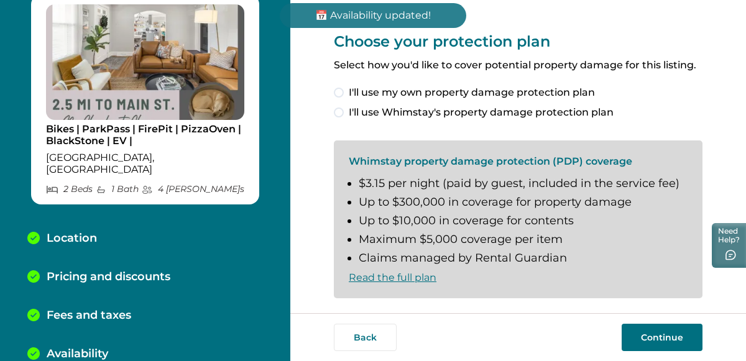
scroll to position [86, 0]
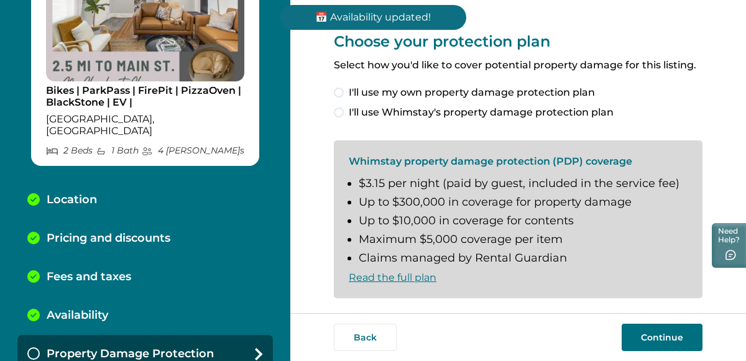
click at [336, 89] on span at bounding box center [339, 93] width 10 height 10
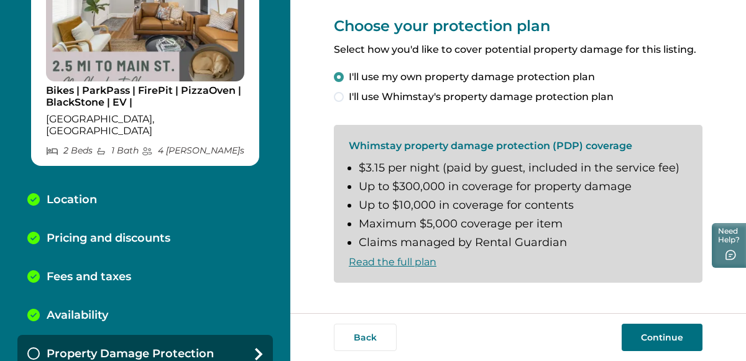
click at [659, 339] on button "Continue" at bounding box center [661, 337] width 81 height 27
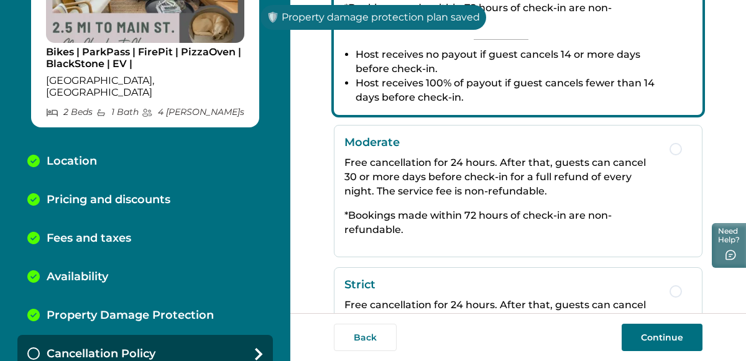
scroll to position [334, 0]
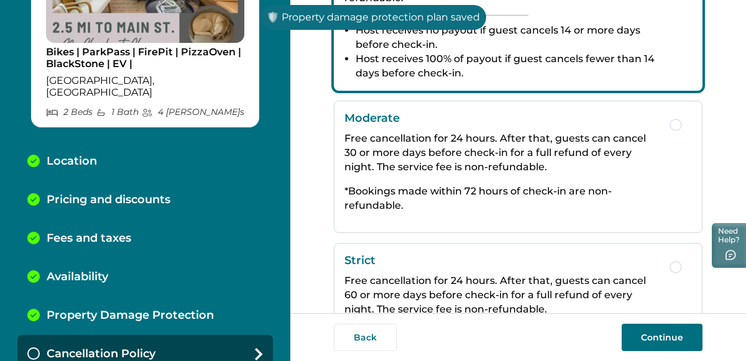
click at [606, 170] on p "Free cancellation for 24 hours. After that, guests can cancel 30 or more days b…" at bounding box center [500, 152] width 313 height 43
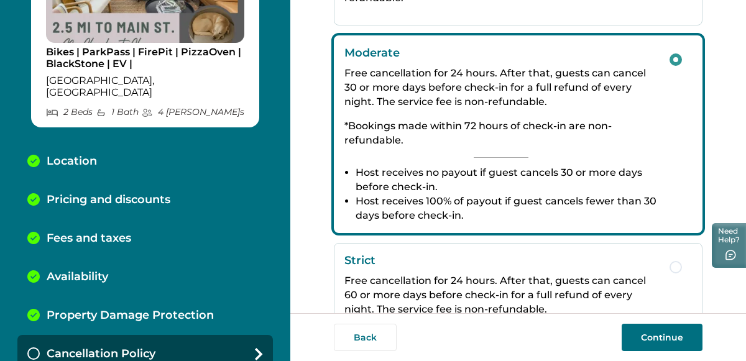
click at [680, 337] on button "Continue" at bounding box center [661, 337] width 81 height 27
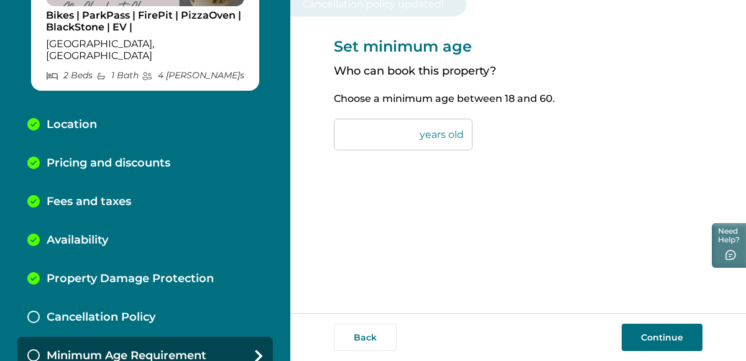
scroll to position [163, 0]
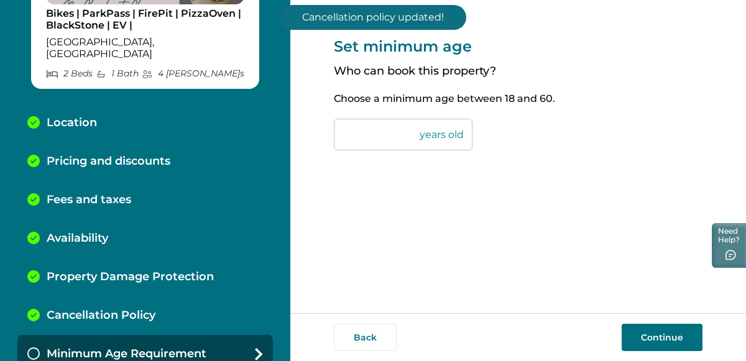
click at [352, 137] on input "**" at bounding box center [403, 135] width 139 height 32
type input "*"
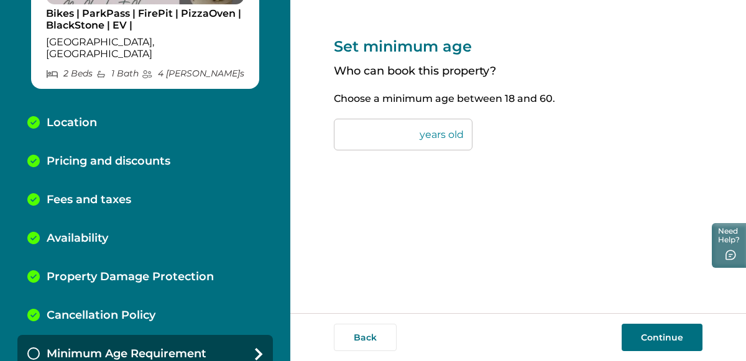
type input "**"
click at [649, 337] on button "Continue" at bounding box center [661, 337] width 81 height 27
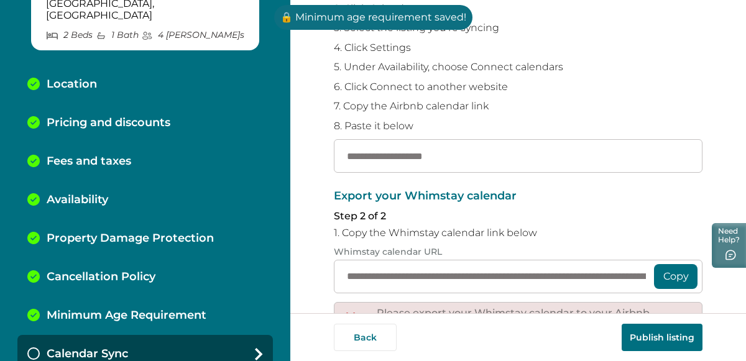
scroll to position [176, 0]
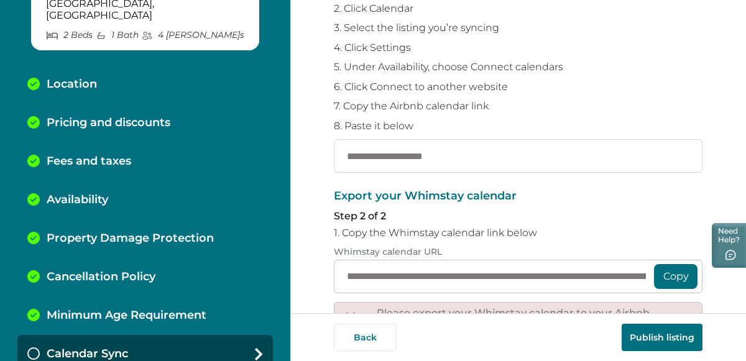
click at [454, 160] on input "text" at bounding box center [518, 156] width 368 height 34
paste input "**********"
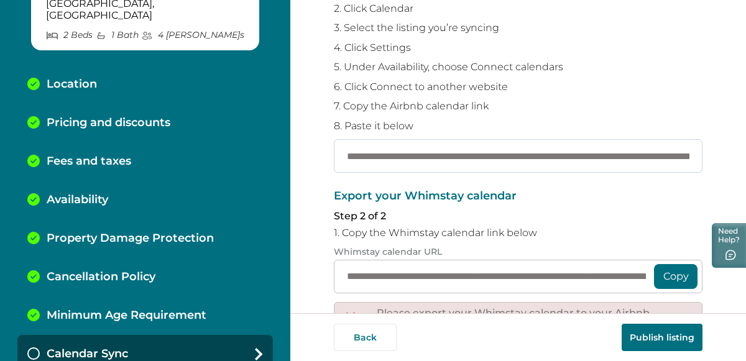
scroll to position [0, 187]
type input "**********"
click at [662, 270] on button "Copy" at bounding box center [675, 276] width 43 height 25
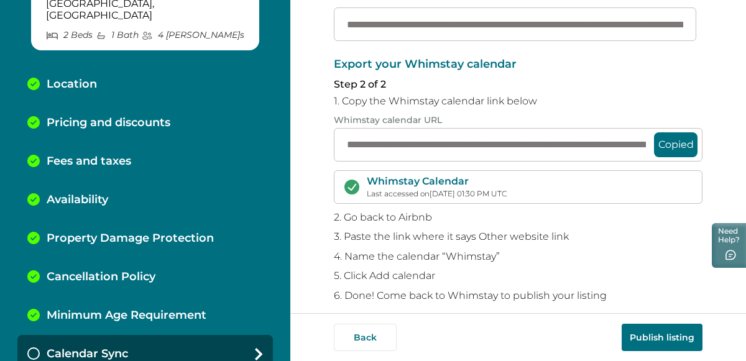
scroll to position [320, 0]
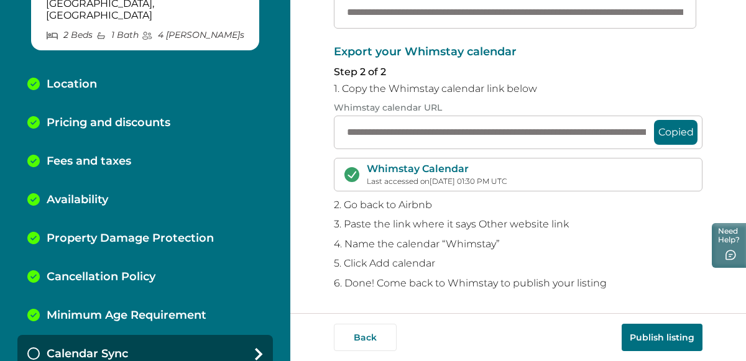
click at [680, 334] on button "Publish listing" at bounding box center [661, 337] width 81 height 27
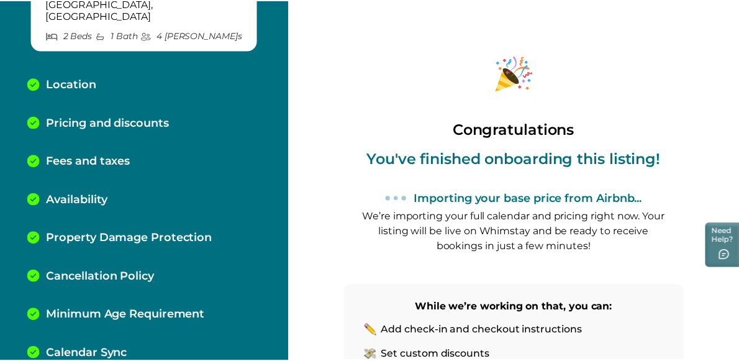
scroll to position [174, 0]
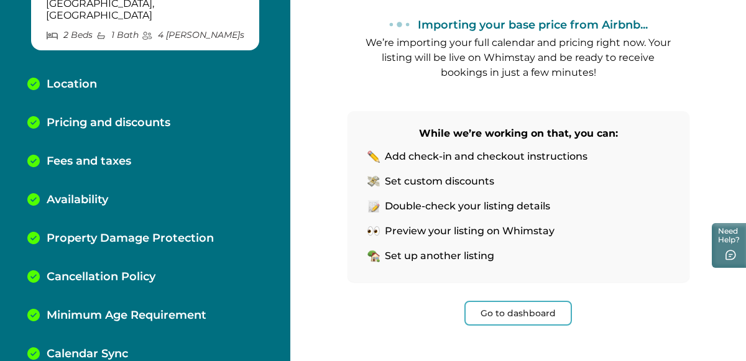
click at [526, 314] on button "Go to dashboard" at bounding box center [517, 313] width 107 height 25
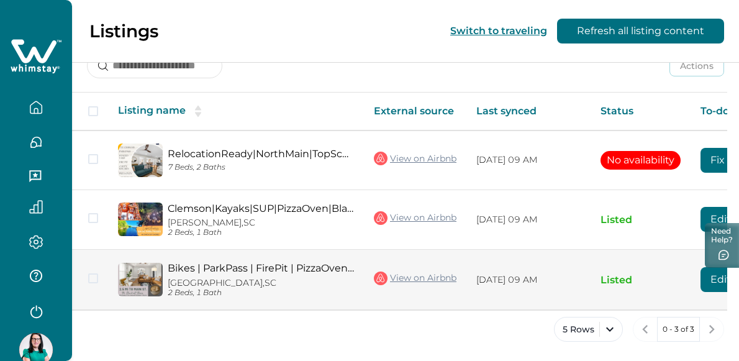
click at [223, 270] on link "Bikes | ParkPass | FirePit | PizzaOven | BlackStone | EV |" at bounding box center [261, 268] width 186 height 12
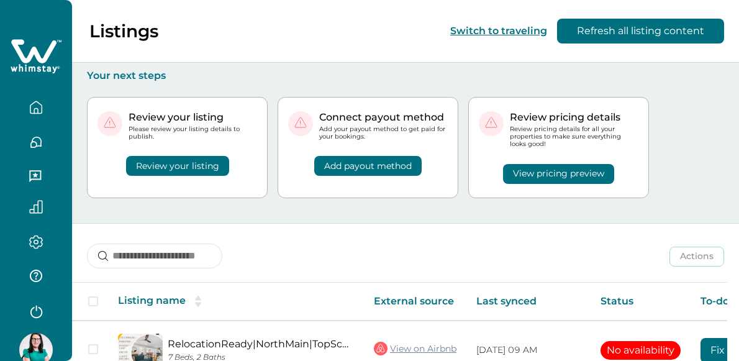
scroll to position [191, 0]
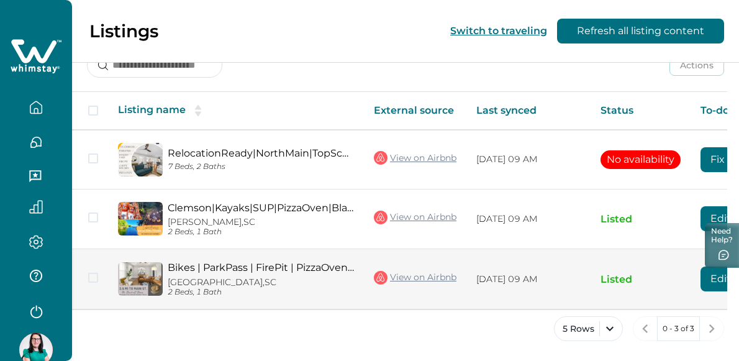
click at [290, 268] on link "Bikes | ParkPass | FirePit | PizzaOven | BlackStone | EV |" at bounding box center [261, 268] width 186 height 12
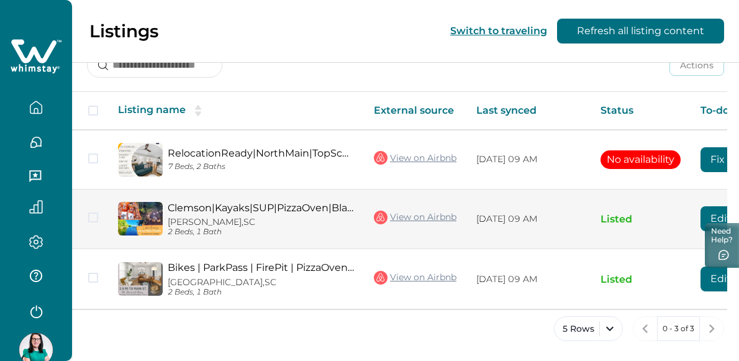
scroll to position [0, 125]
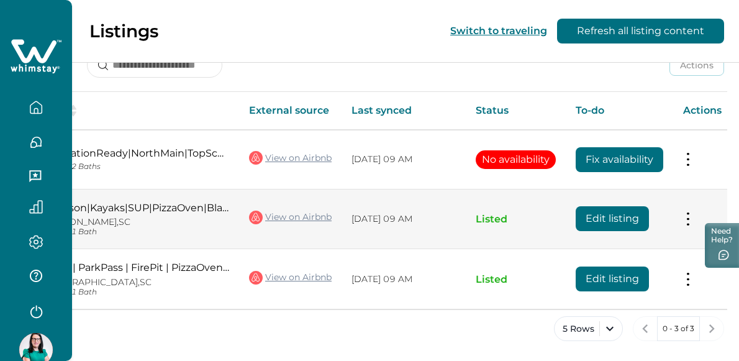
click at [639, 216] on button "Edit listing" at bounding box center [612, 218] width 73 height 25
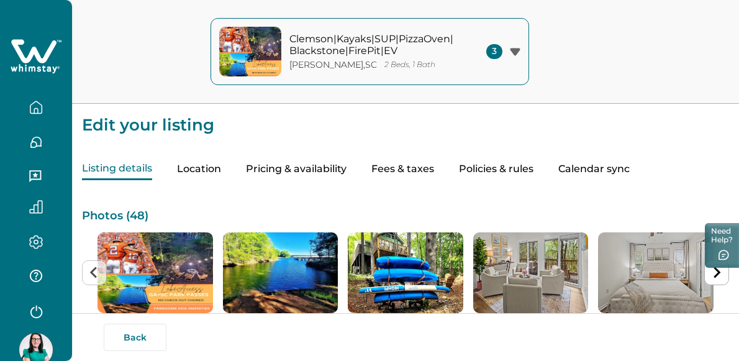
click at [313, 168] on button "Pricing & availability" at bounding box center [296, 169] width 101 height 22
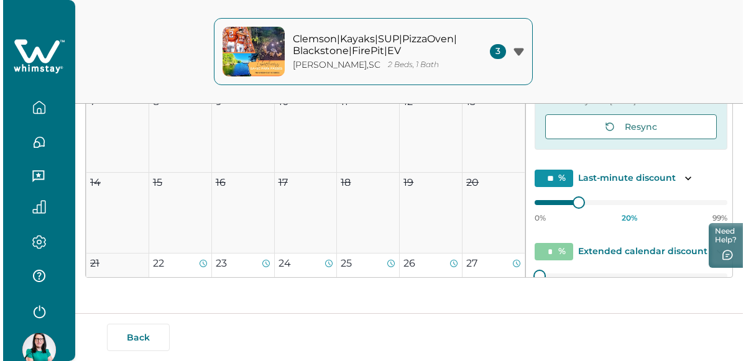
scroll to position [83, 0]
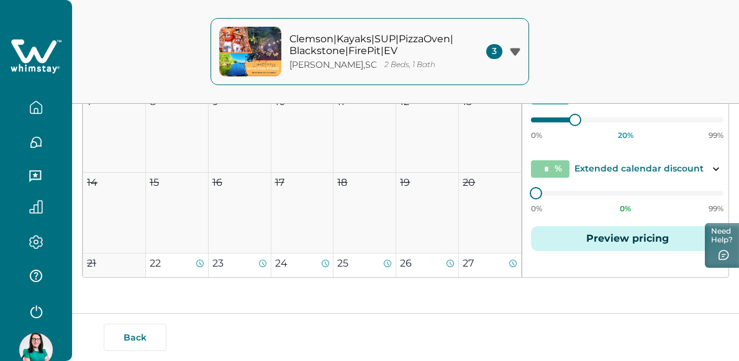
click at [623, 236] on button "Preview pricing" at bounding box center [627, 238] width 193 height 25
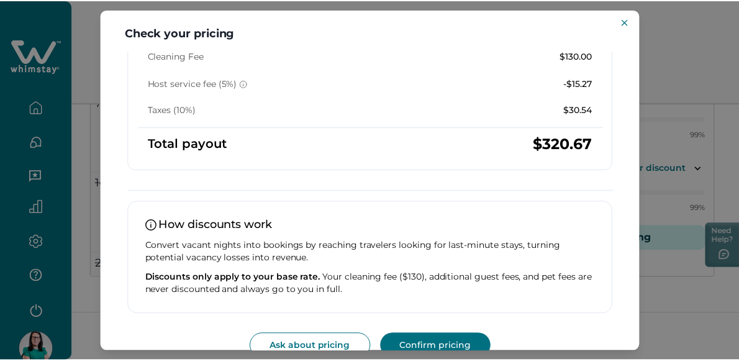
scroll to position [319, 0]
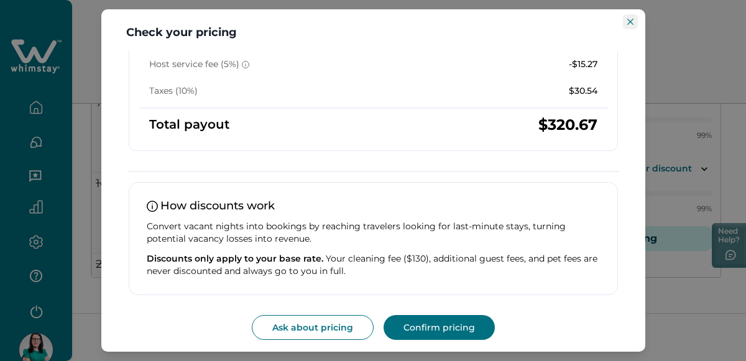
click at [628, 22] on icon "Close" at bounding box center [630, 22] width 6 height 6
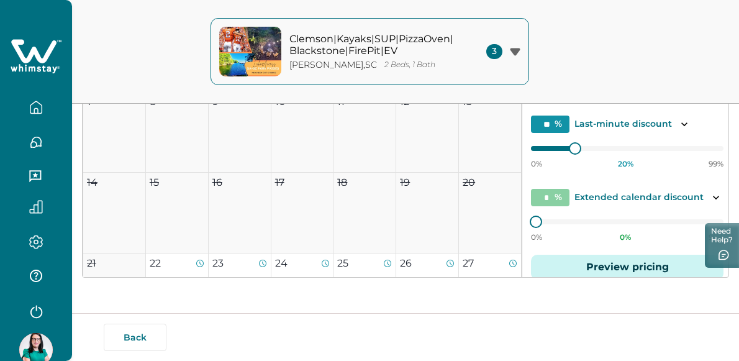
scroll to position [50, 0]
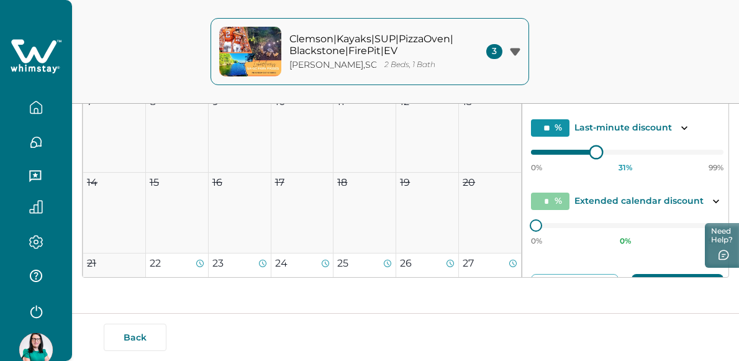
type input "**"
click at [589, 153] on div at bounding box center [594, 152] width 11 height 11
type input "**"
click at [569, 222] on div at bounding box center [574, 225] width 11 height 11
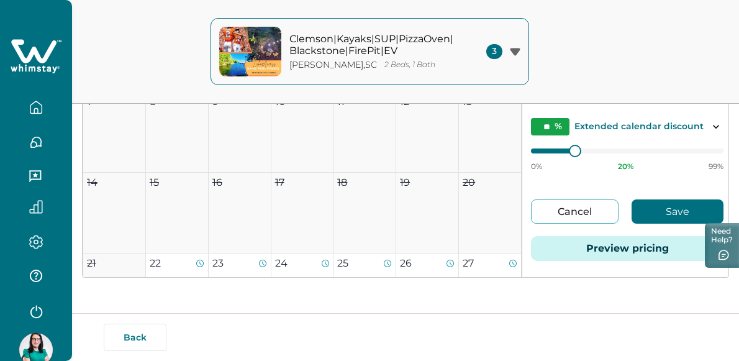
scroll to position [135, 0]
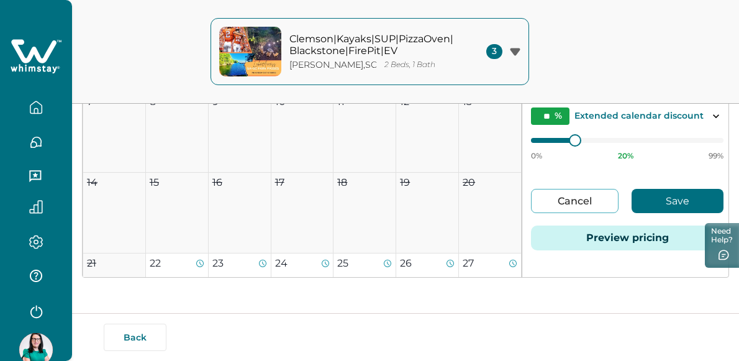
click at [666, 203] on button "Save" at bounding box center [678, 201] width 92 height 24
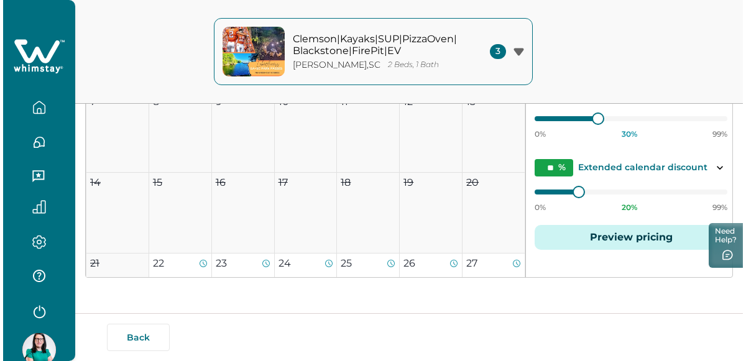
scroll to position [83, 0]
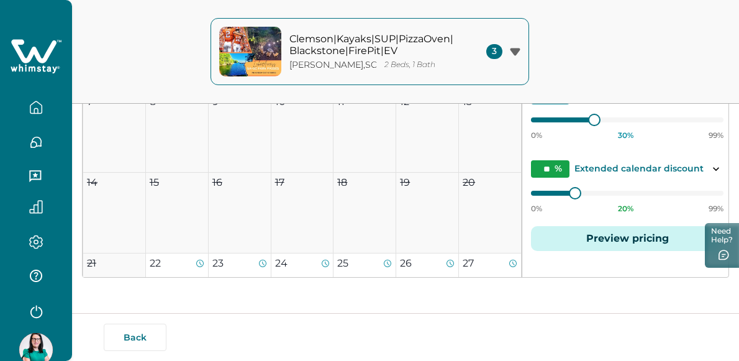
click at [628, 236] on button "Preview pricing" at bounding box center [627, 238] width 193 height 25
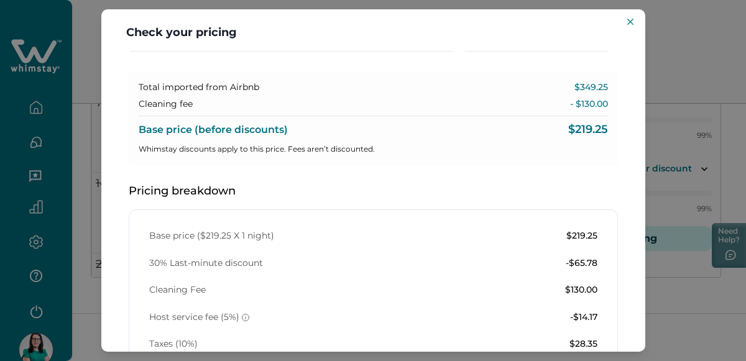
scroll to position [0, 0]
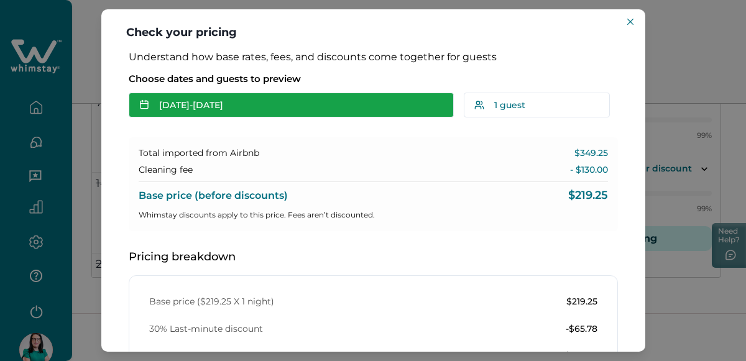
click at [281, 99] on button "Sep 22 - Sep 23" at bounding box center [291, 105] width 325 height 25
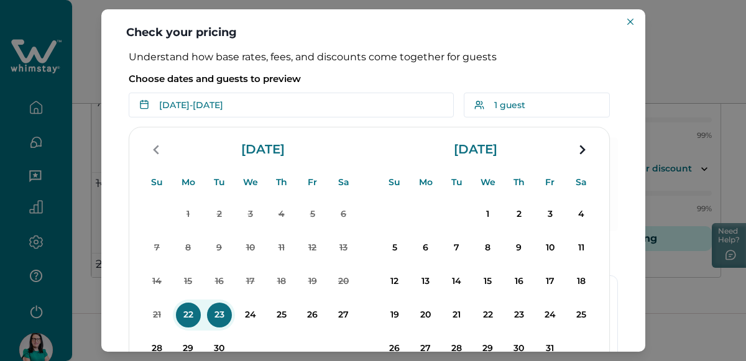
click at [185, 313] on p "22" at bounding box center [188, 315] width 25 height 25
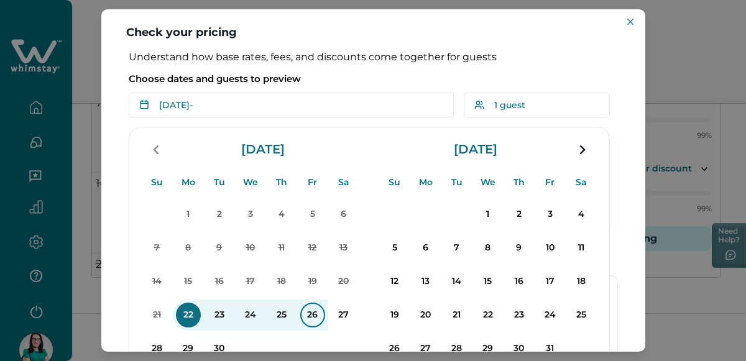
click at [316, 306] on p "26" at bounding box center [312, 315] width 25 height 25
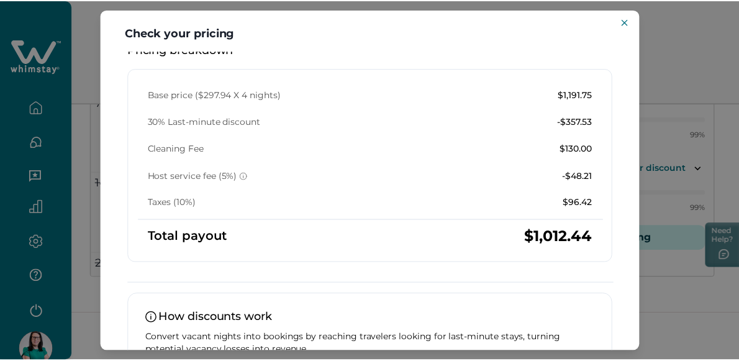
scroll to position [319, 0]
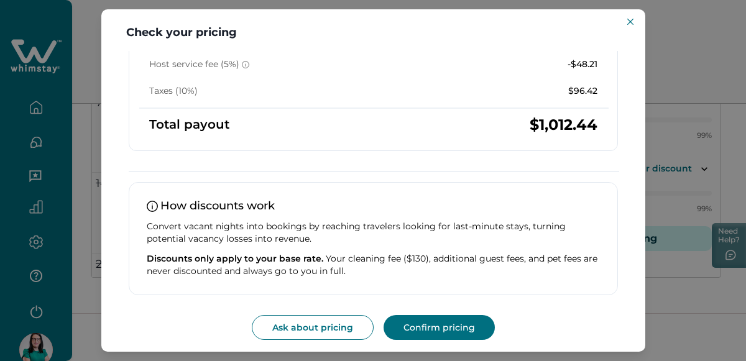
click at [462, 332] on button "Confirm pricing" at bounding box center [438, 327] width 111 height 25
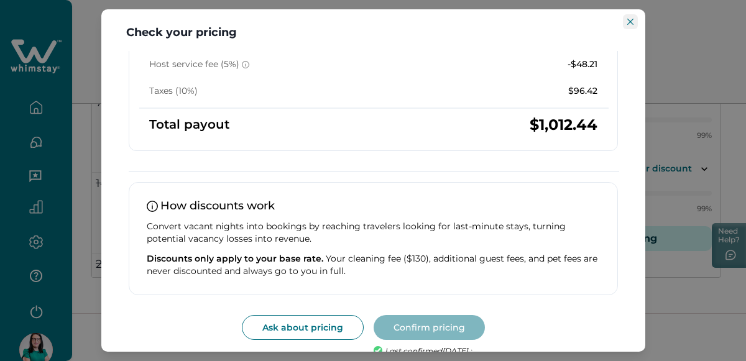
click at [631, 22] on icon "Close" at bounding box center [630, 22] width 6 height 6
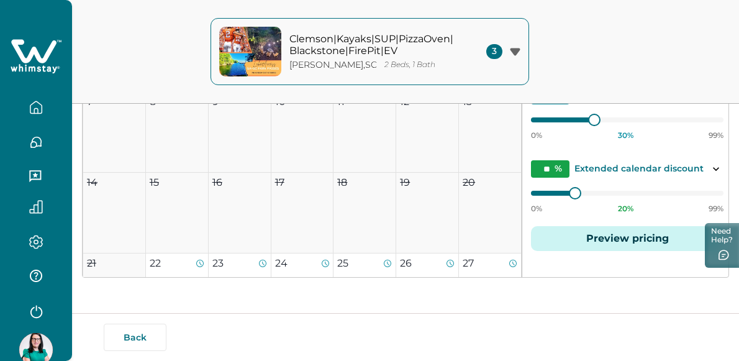
click at [22, 109] on button "button" at bounding box center [36, 107] width 52 height 25
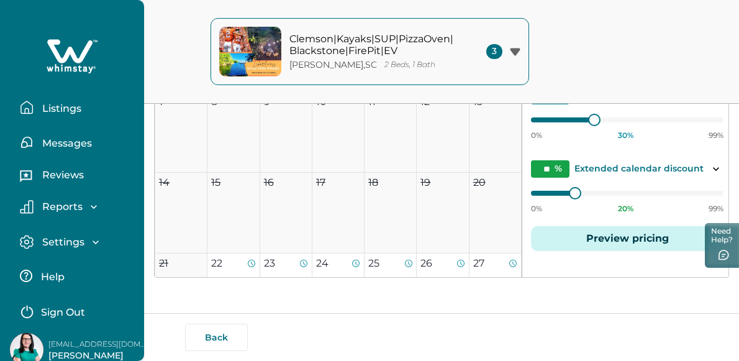
click at [85, 104] on button "Listings" at bounding box center [77, 107] width 114 height 25
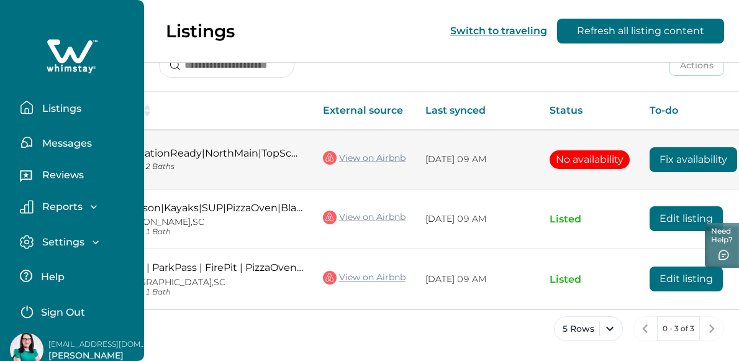
scroll to position [0, 191]
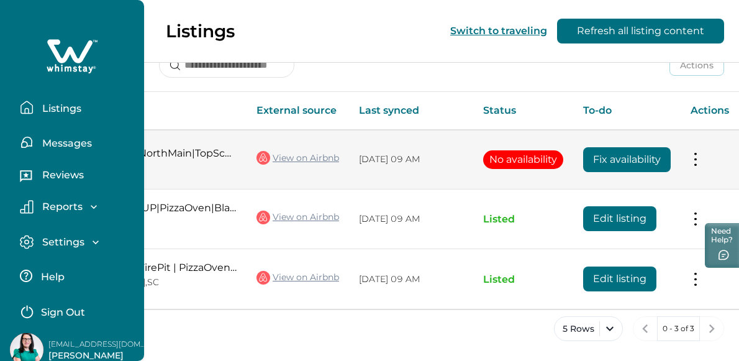
click at [699, 158] on button at bounding box center [696, 159] width 10 height 13
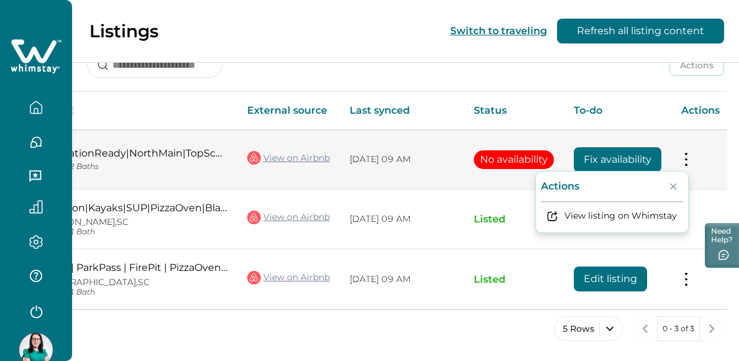
scroll to position [0, 125]
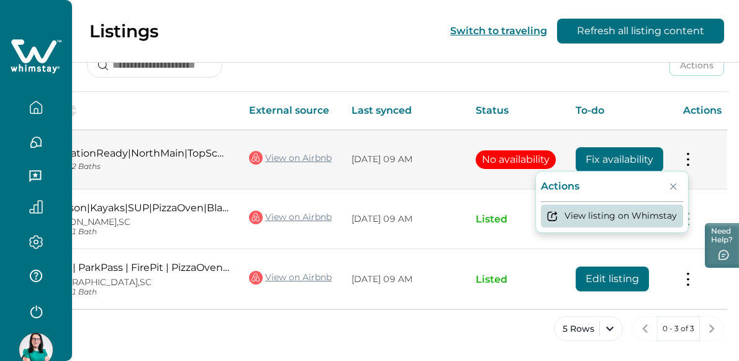
click at [637, 216] on button "View listing on Whimstay" at bounding box center [612, 215] width 142 height 23
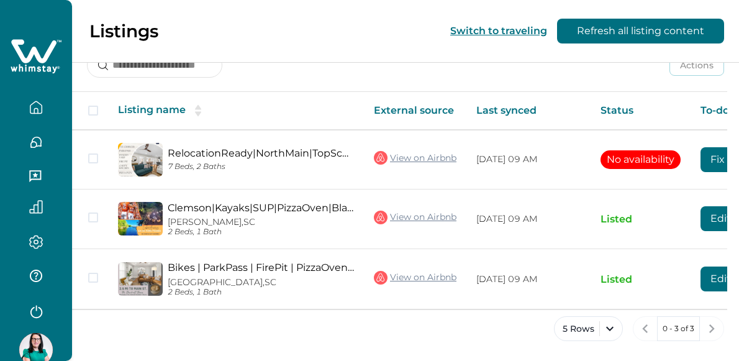
scroll to position [0, 125]
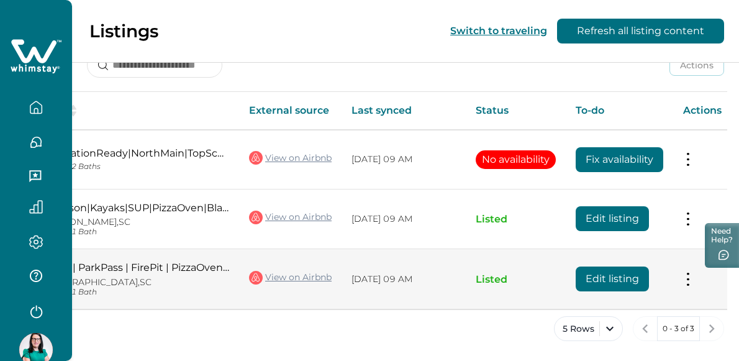
click at [630, 275] on button "Edit listing" at bounding box center [612, 279] width 73 height 25
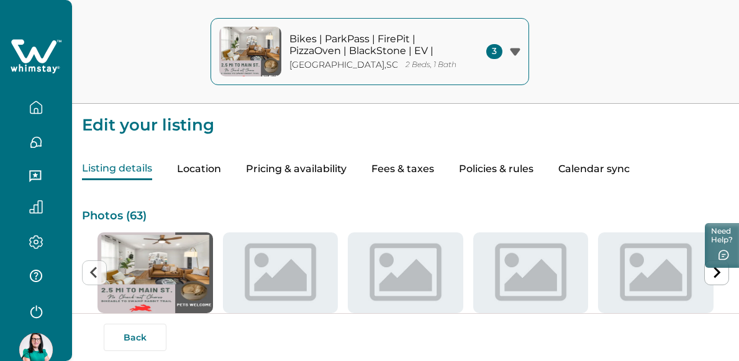
click at [276, 163] on button "Pricing & availability" at bounding box center [296, 169] width 101 height 22
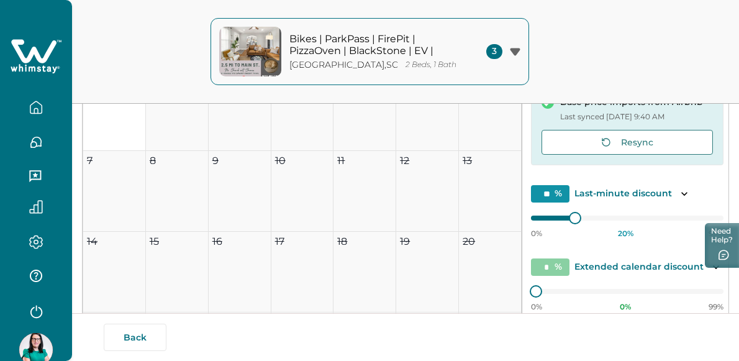
scroll to position [29, 0]
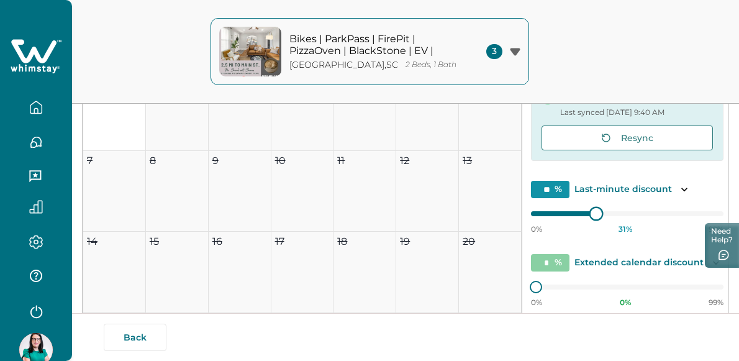
type input "**"
click at [576, 205] on div "0% 30 % 99%" at bounding box center [627, 218] width 193 height 31
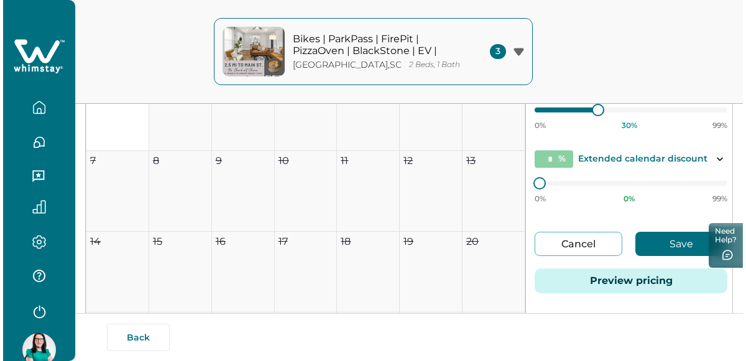
scroll to position [135, 0]
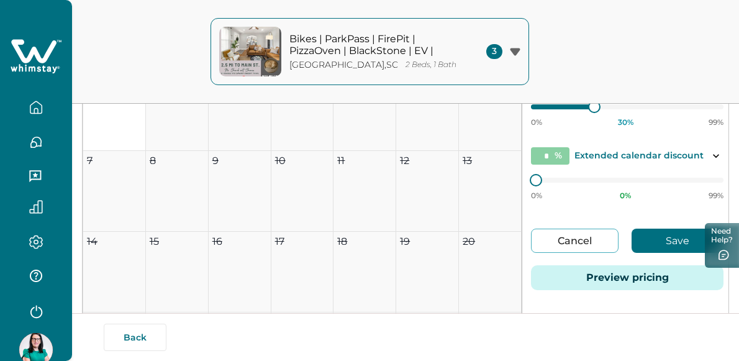
click at [620, 279] on button "Preview pricing" at bounding box center [627, 277] width 193 height 25
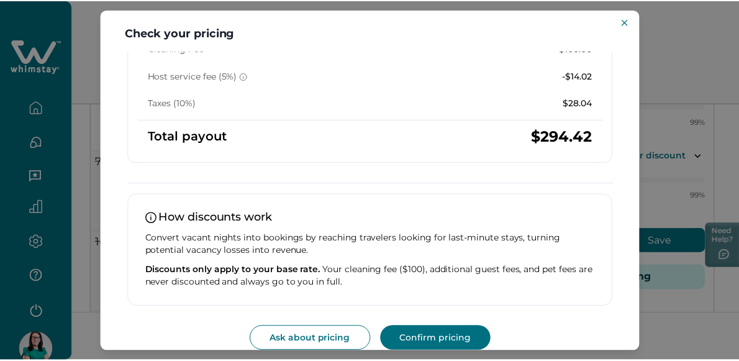
scroll to position [319, 0]
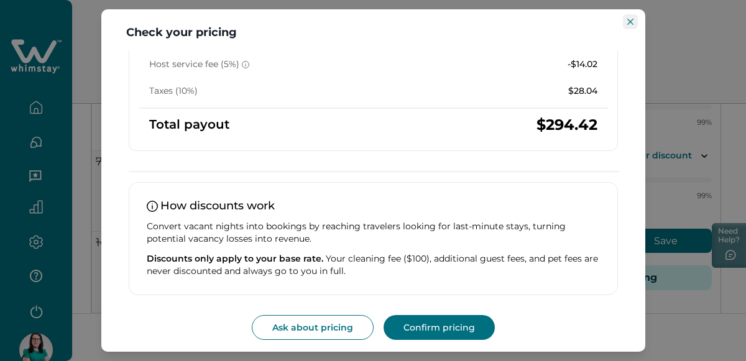
click at [628, 24] on icon "Close" at bounding box center [630, 22] width 6 height 6
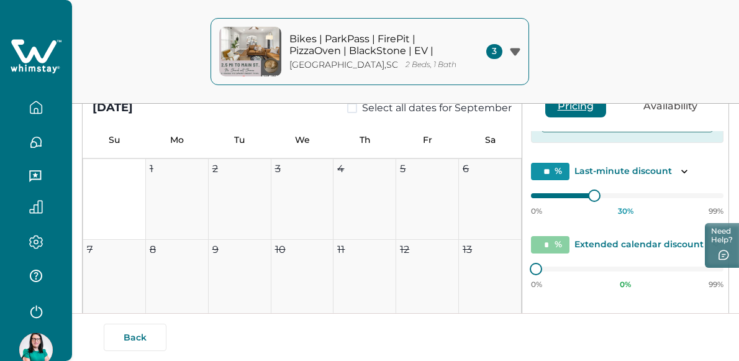
scroll to position [125, 0]
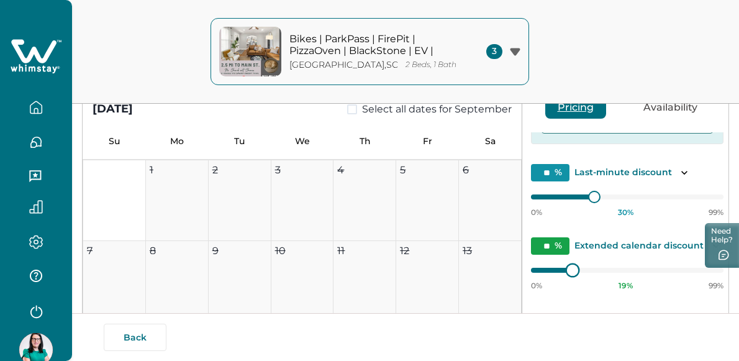
type input "**"
click at [569, 267] on div at bounding box center [574, 270] width 11 height 11
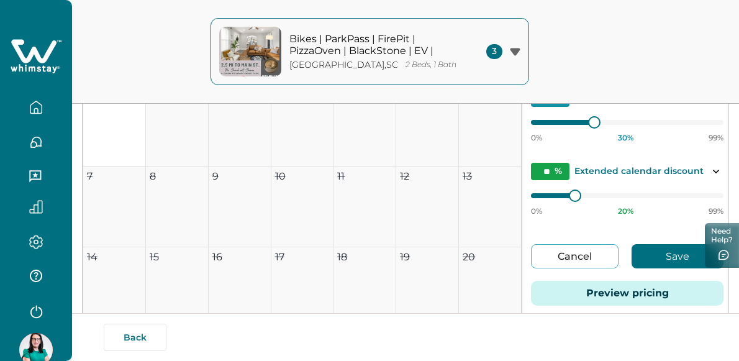
scroll to position [201, 0]
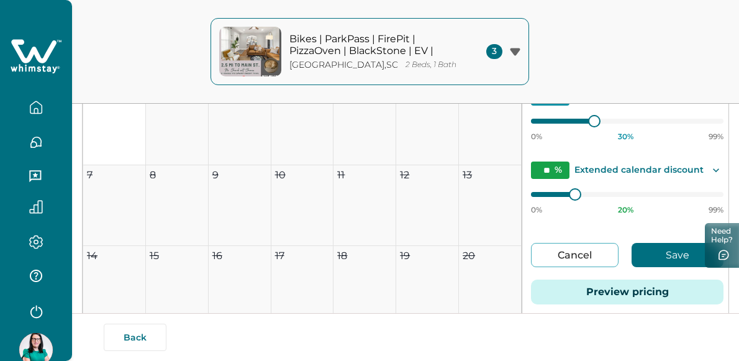
click at [713, 168] on icon "Toggle description" at bounding box center [716, 170] width 6 height 4
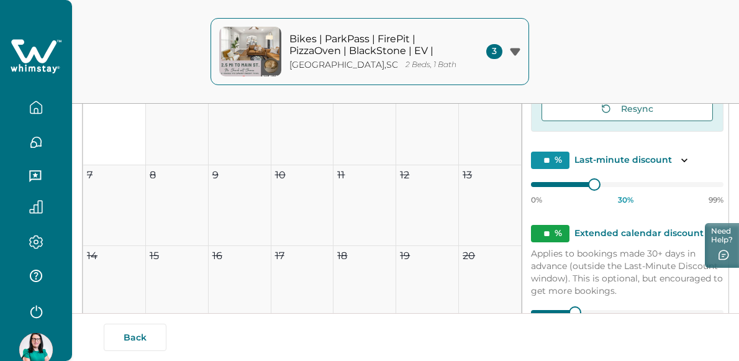
scroll to position [71, 0]
type input "**"
click at [566, 185] on div "0% 25 % 99%" at bounding box center [627, 190] width 193 height 31
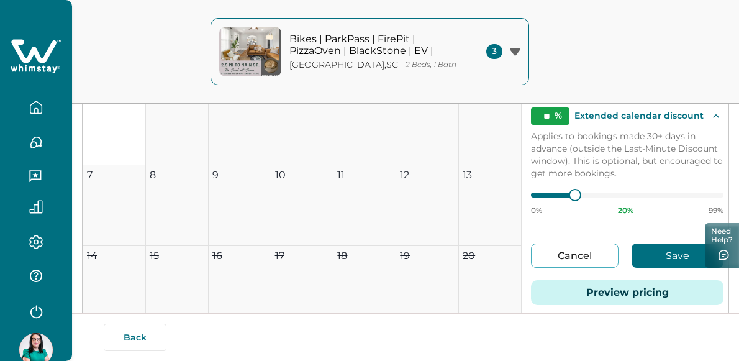
click at [662, 257] on button "Save" at bounding box center [678, 256] width 92 height 24
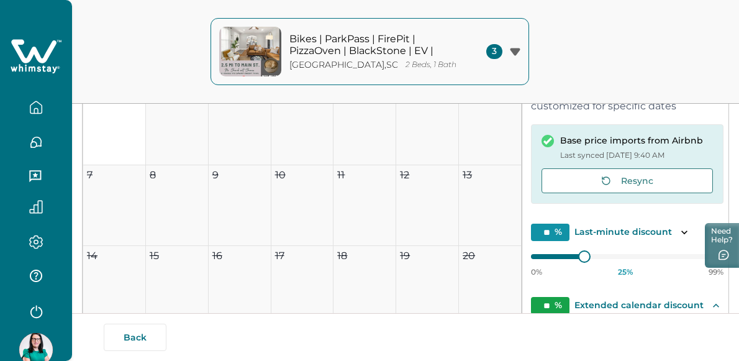
scroll to position [0, 0]
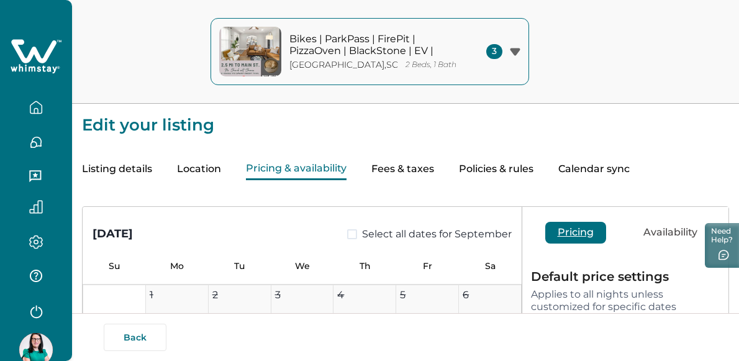
click at [410, 169] on button "Fees & taxes" at bounding box center [403, 169] width 63 height 22
type input "***"
type input "**"
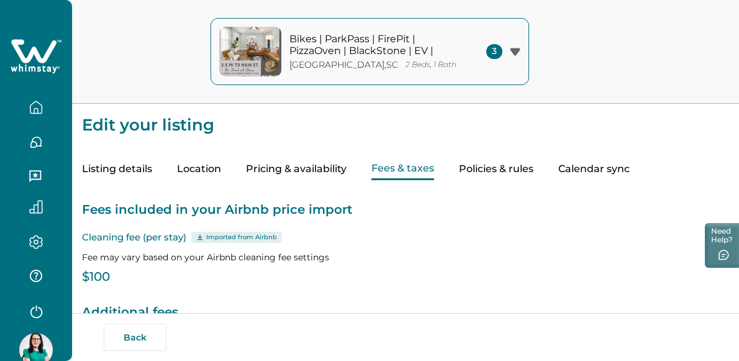
click at [501, 161] on button "Policies & rules" at bounding box center [496, 169] width 75 height 22
